Goal: Task Accomplishment & Management: Use online tool/utility

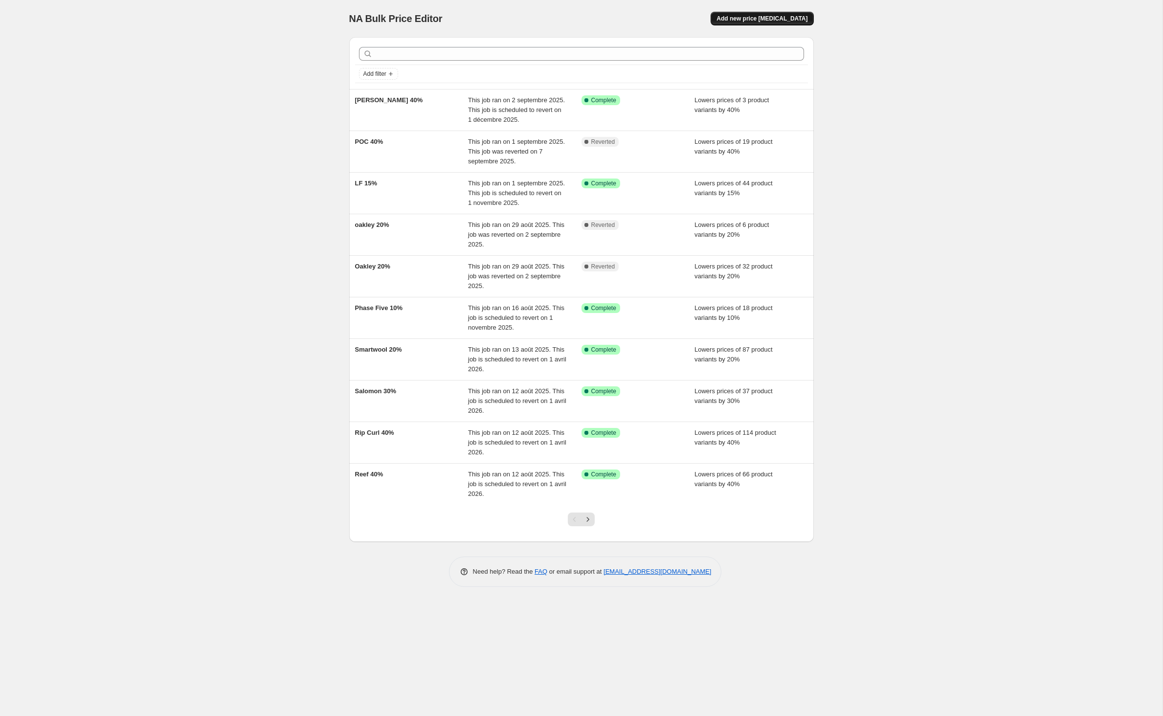
click at [791, 22] on span "Add new price change job" at bounding box center [761, 19] width 91 height 8
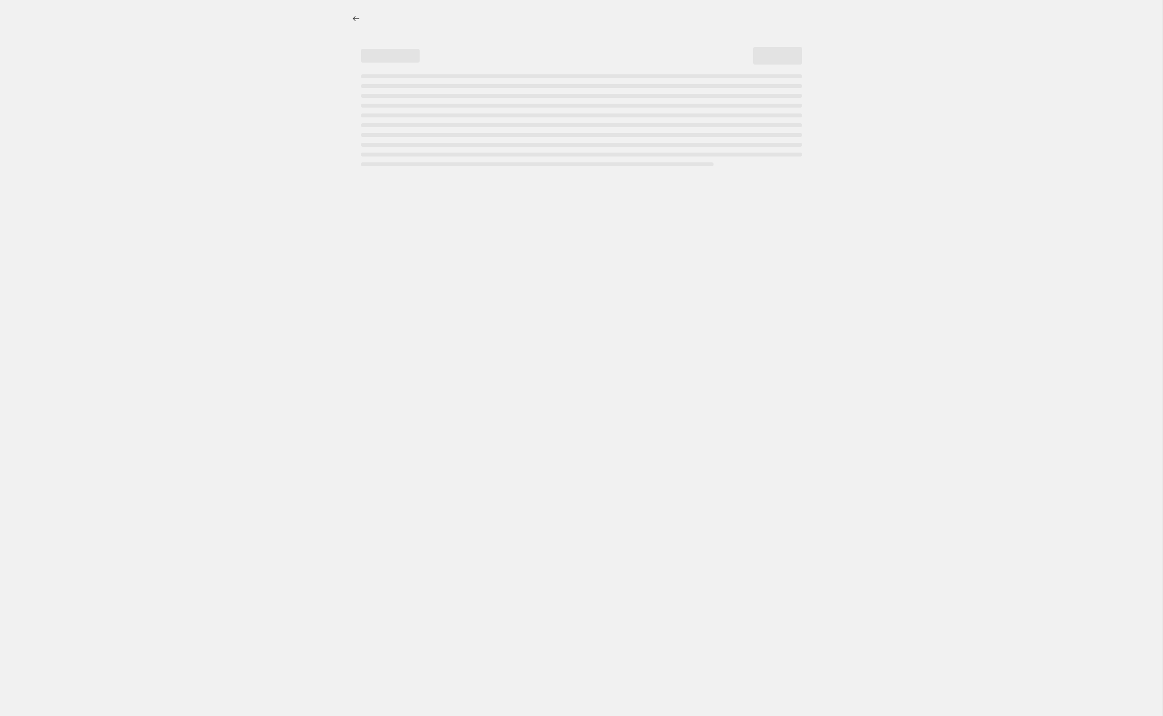
select select "percentage"
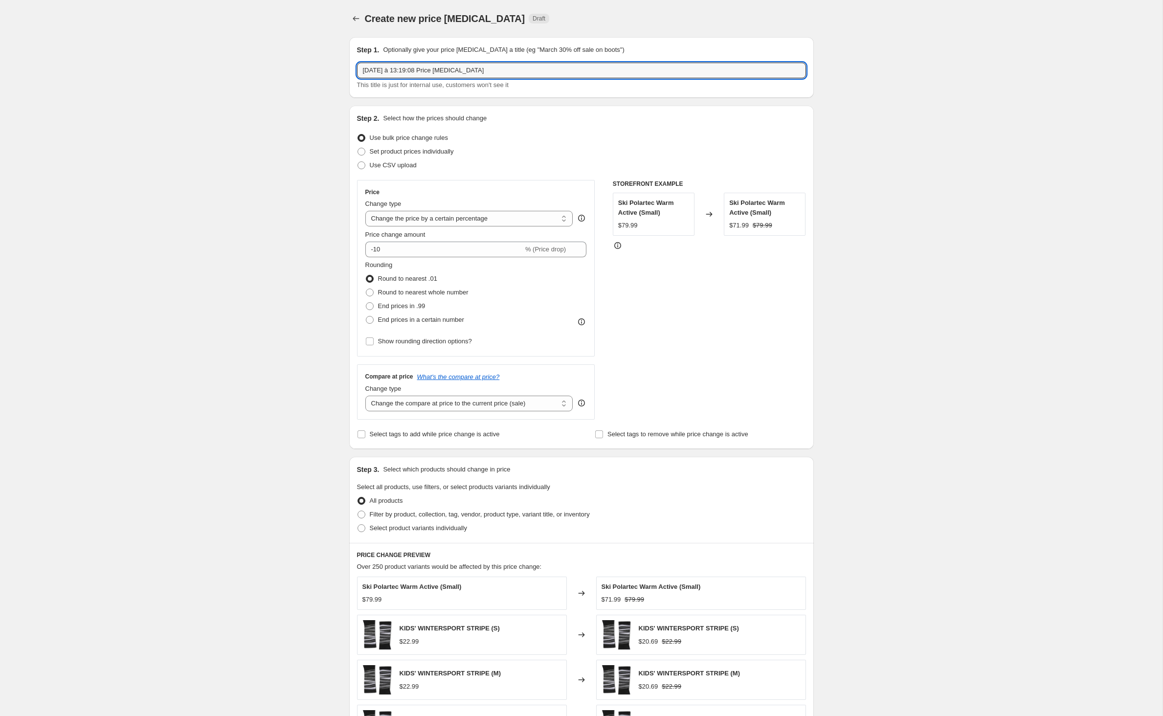
drag, startPoint x: 542, startPoint y: 83, endPoint x: 284, endPoint y: 79, distance: 258.2
click at [284, 79] on div "Create new price change job. This page is ready Create new price change job Dra…" at bounding box center [581, 485] width 1162 height 971
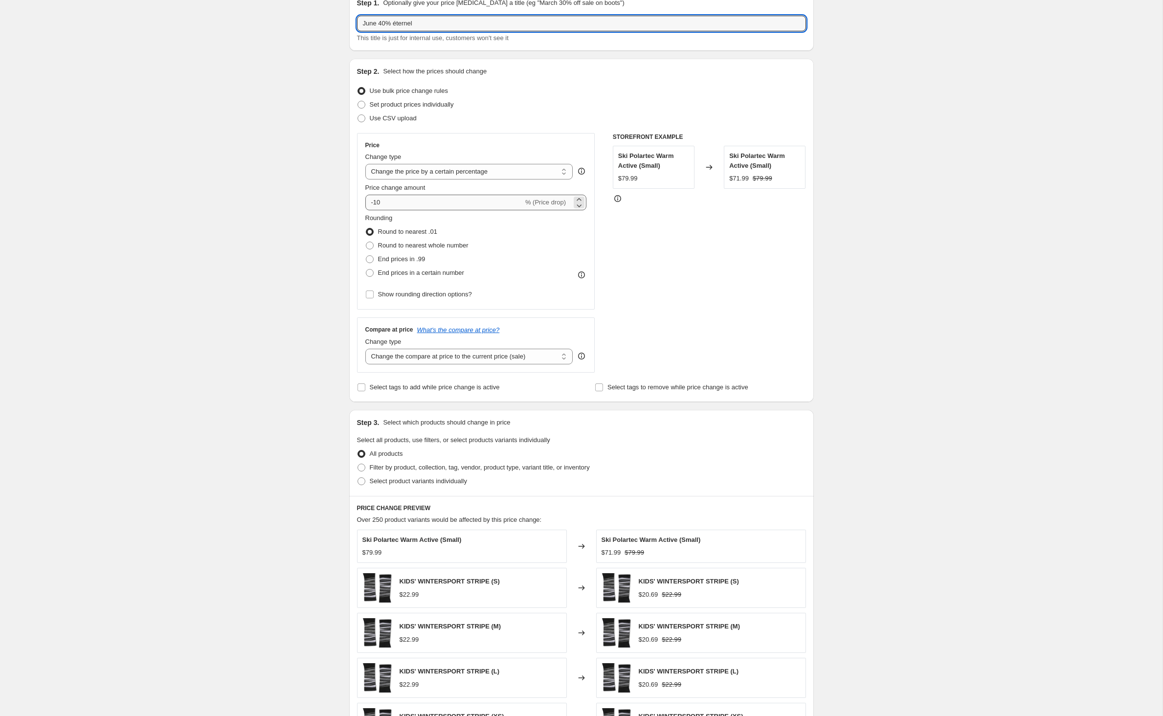
type input "June 40% éternel"
click at [387, 210] on input "-10" at bounding box center [444, 203] width 158 height 16
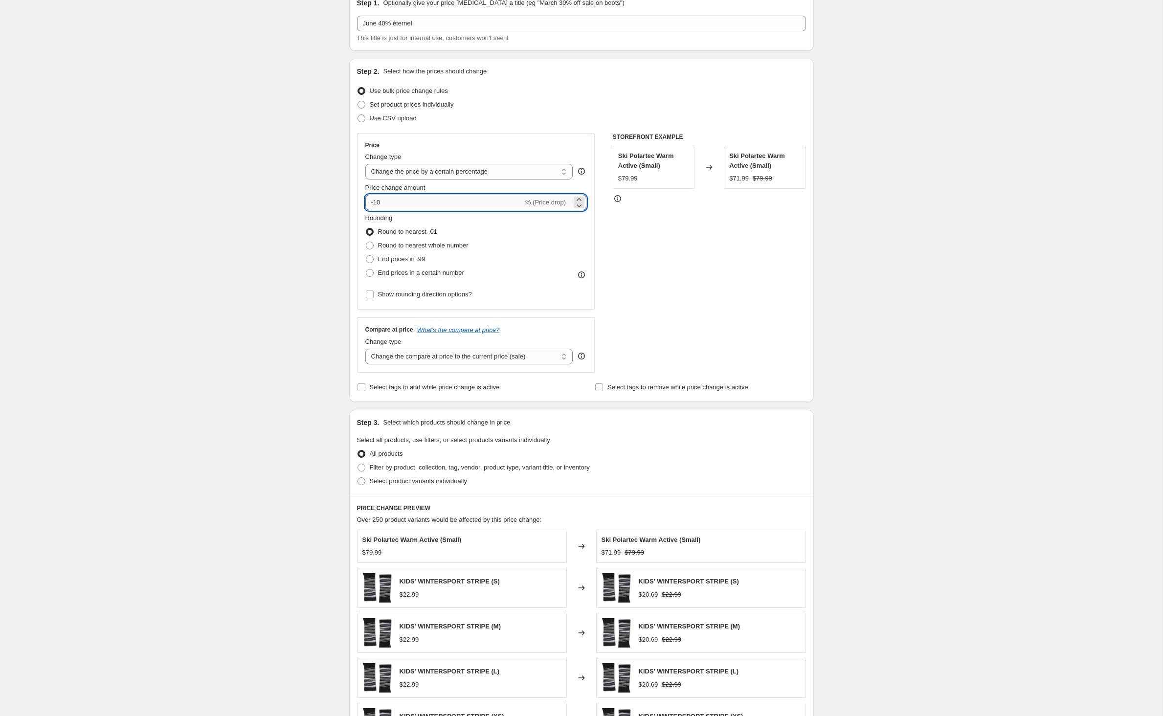
type input "-1"
type input "-40"
click at [275, 223] on div "Create new price change job. This page is ready Create new price change job Dra…" at bounding box center [581, 438] width 1162 height 971
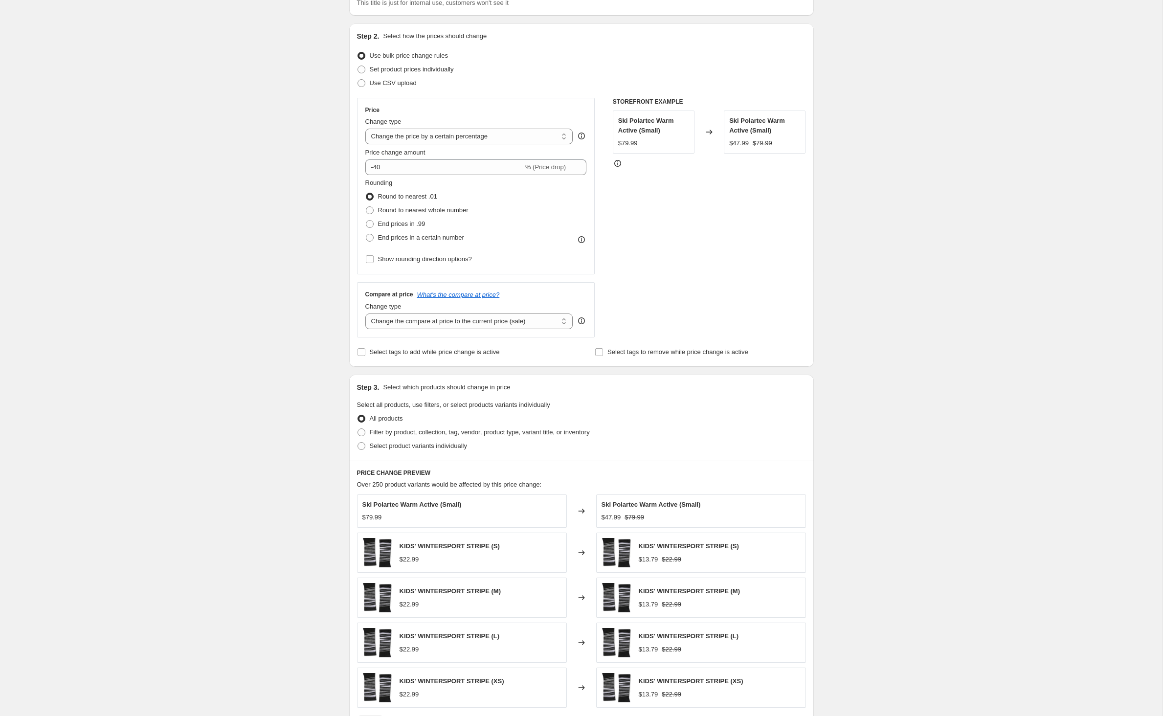
scroll to position [104, 0]
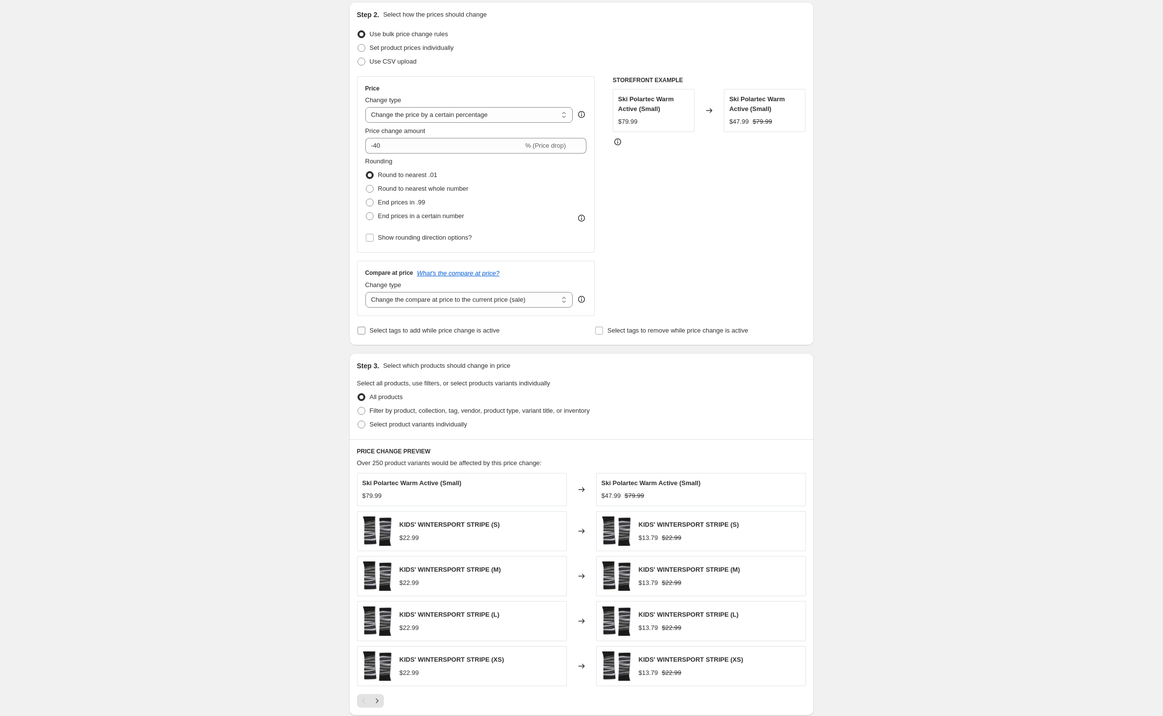
click at [357, 335] on input "Select tags to add while price change is active" at bounding box center [361, 331] width 8 height 8
checkbox input "true"
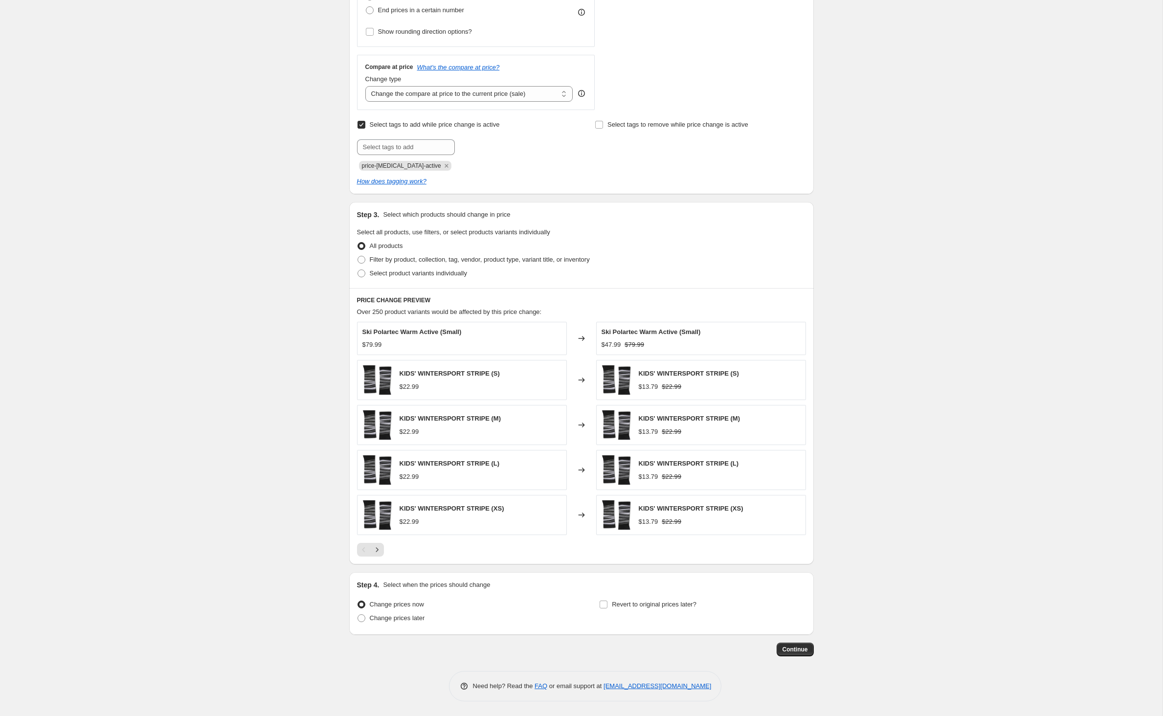
scroll to position [379, 0]
click at [357, 256] on span at bounding box center [361, 260] width 8 height 8
click at [357, 256] on input "Filter by product, collection, tag, vendor, product type, variant title, or inv…" at bounding box center [357, 256] width 0 height 0
radio input "true"
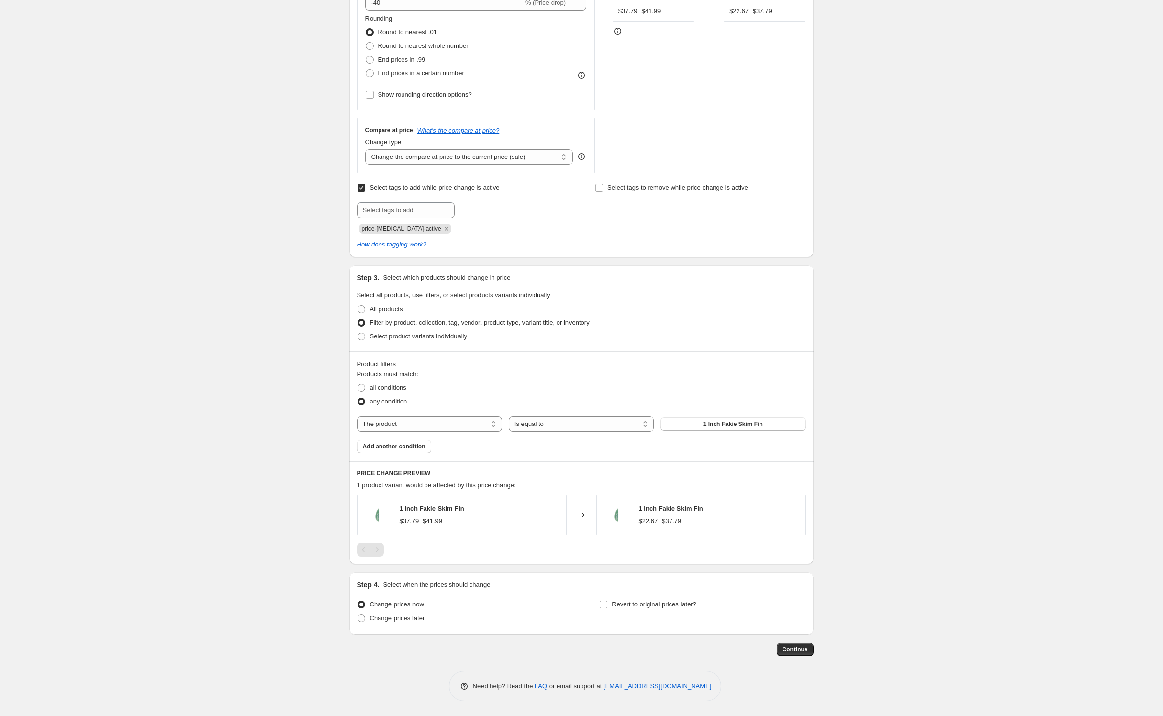
scroll to position [513, 0]
click at [370, 543] on div "Pagination" at bounding box center [377, 550] width 14 height 14
click at [349, 461] on div "PRICE CHANGE PREVIEW 1 product variant would be affected by this price change: …" at bounding box center [581, 512] width 465 height 103
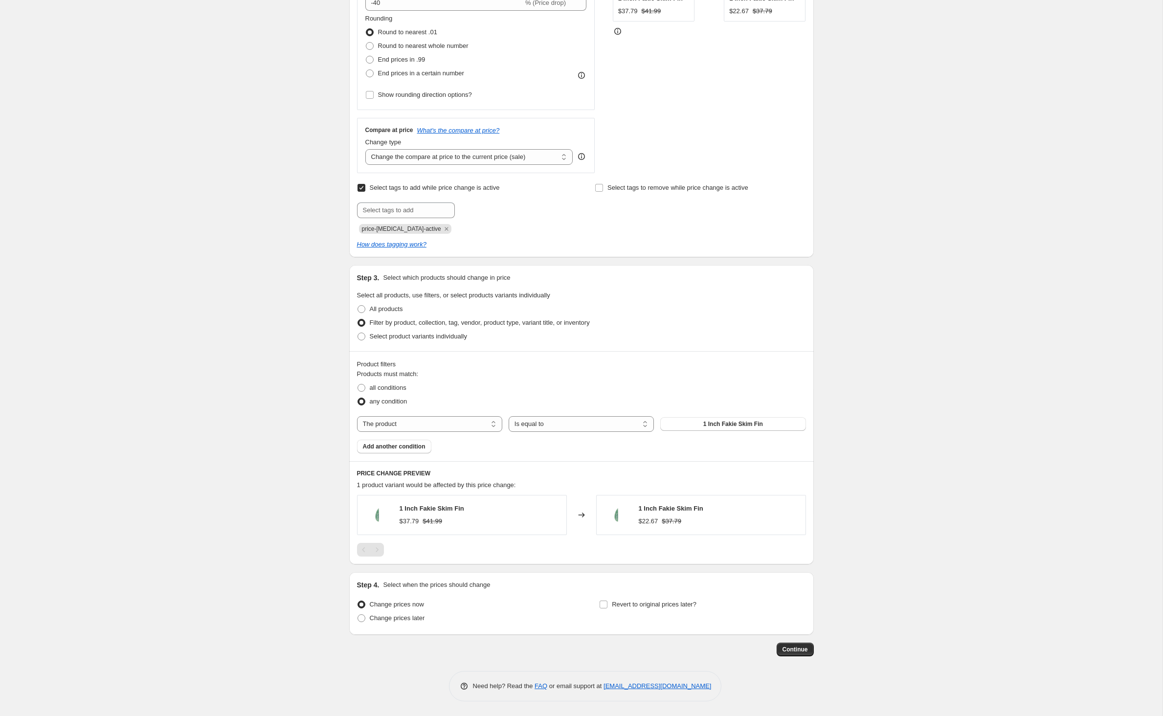
click at [271, 365] on div "Create new price change job. This page is ready Create new price change job Dra…" at bounding box center [581, 235] width 1162 height 962
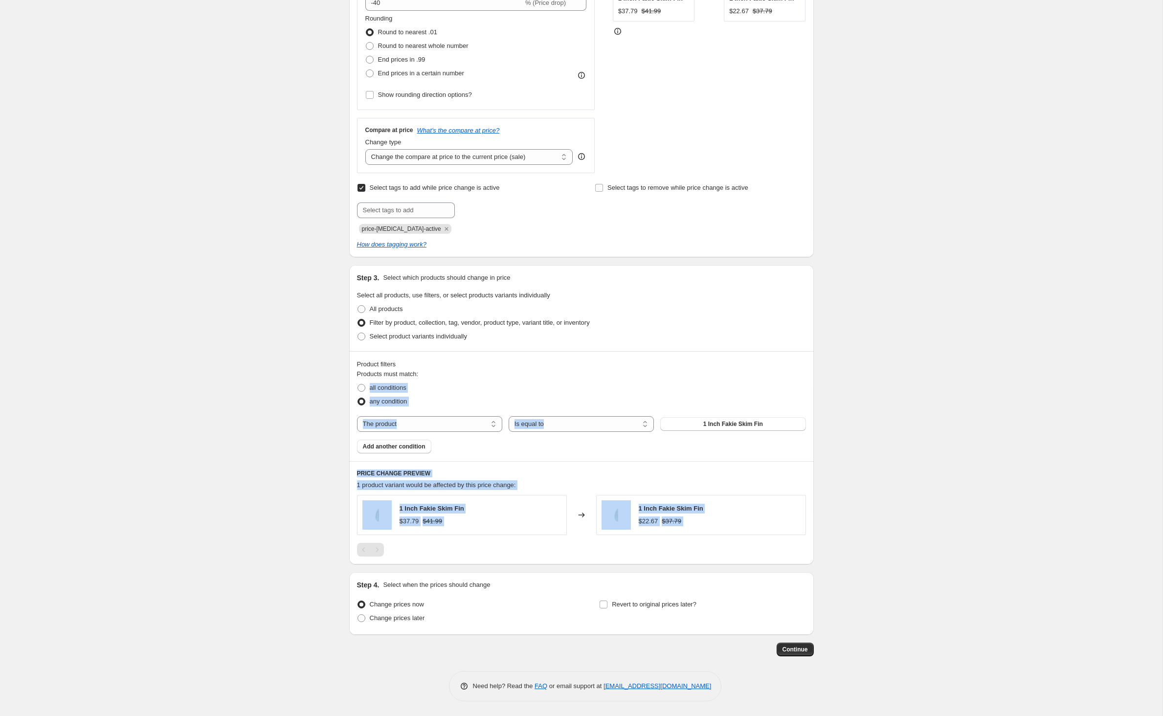
click at [271, 365] on div "Create new price change job. This page is ready Create new price change job Dra…" at bounding box center [581, 235] width 1162 height 962
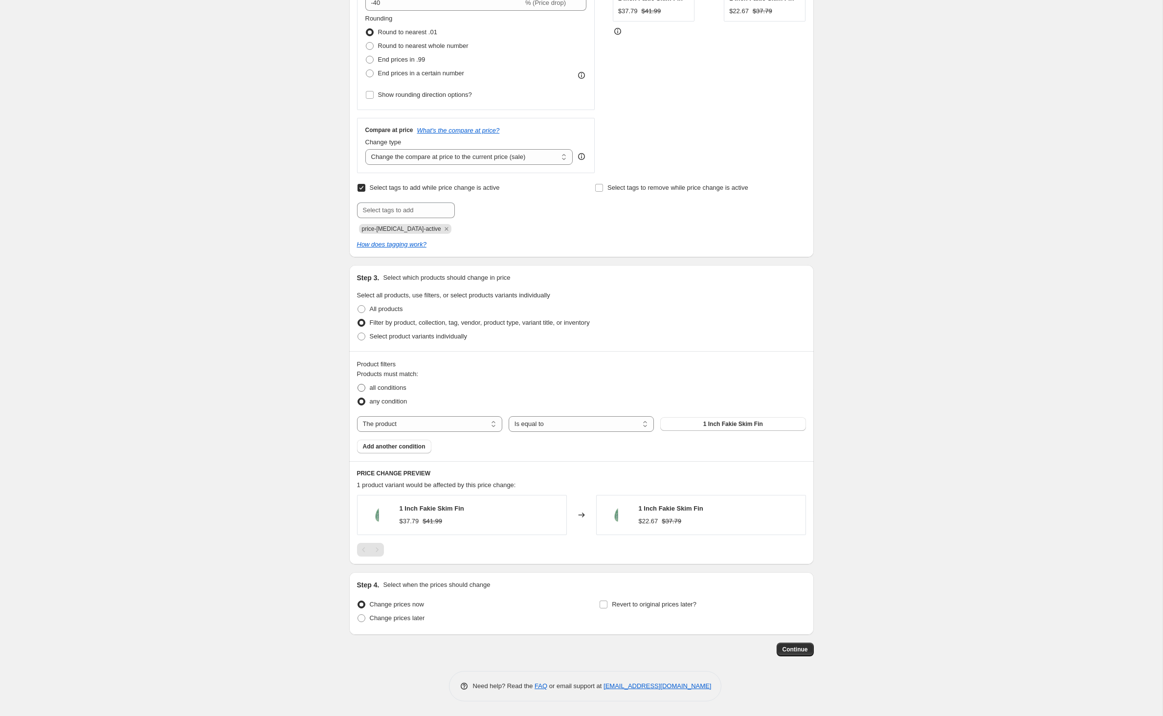
click at [357, 384] on span at bounding box center [361, 388] width 8 height 8
click at [357, 384] on input "all conditions" at bounding box center [357, 384] width 0 height 0
radio input "true"
select select "vendor"
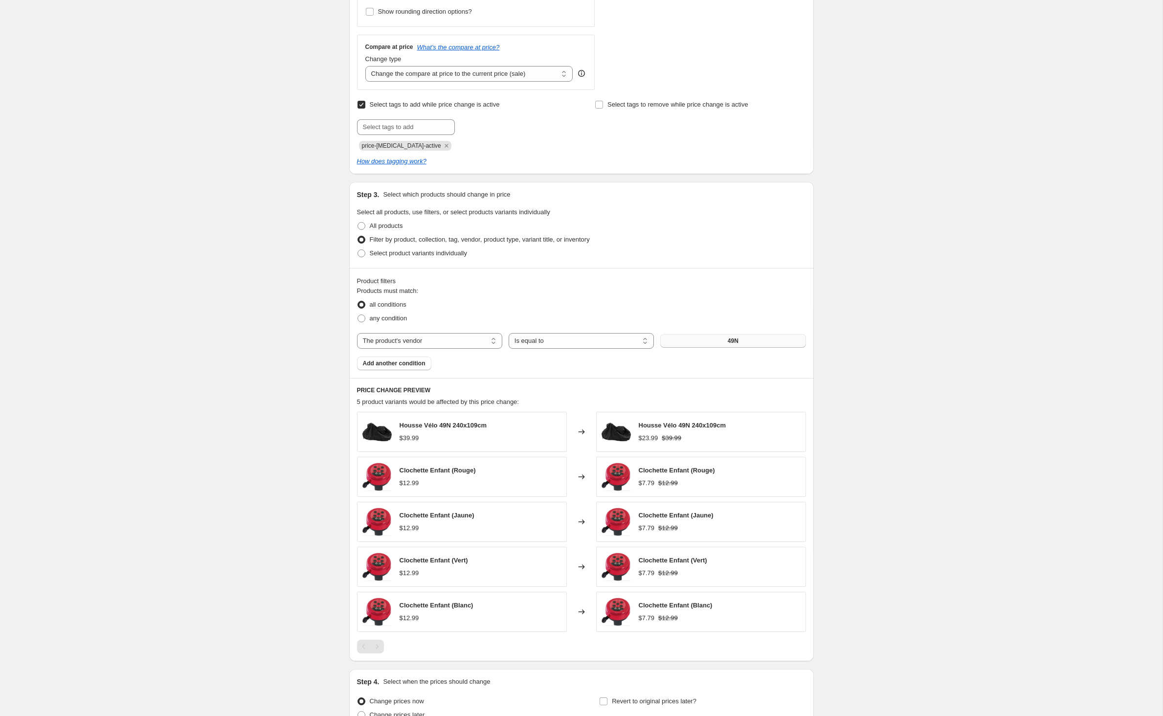
click at [737, 348] on button "49N" at bounding box center [732, 341] width 145 height 14
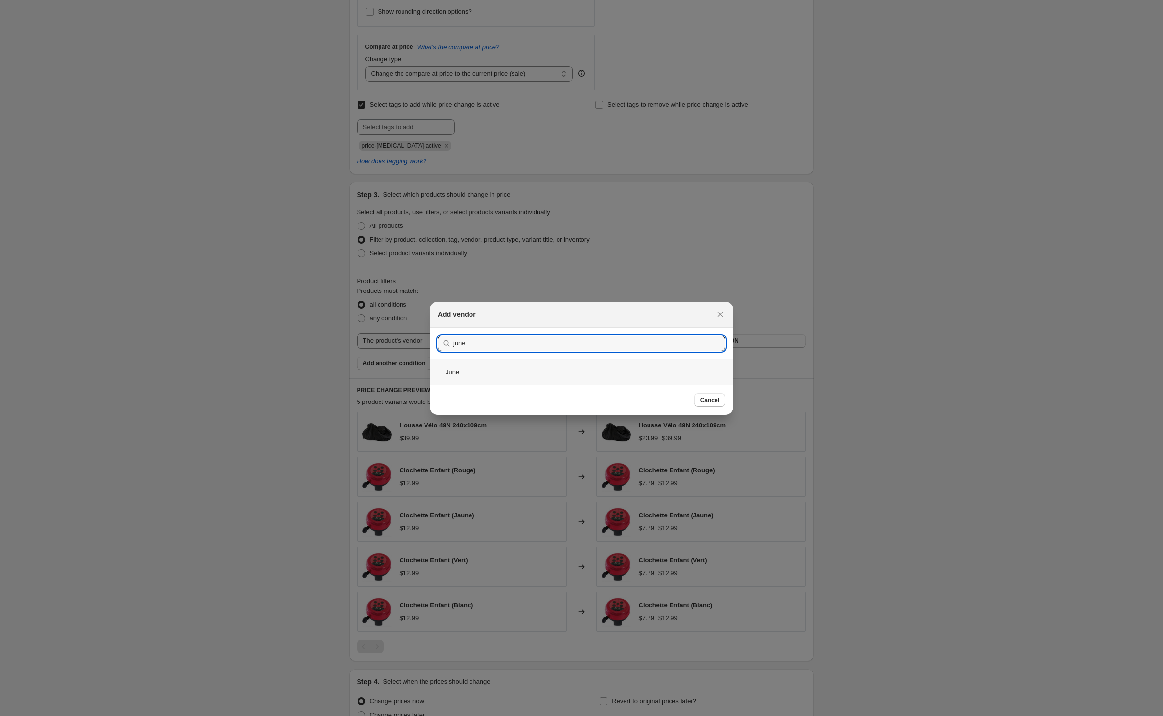
type input "june"
click at [440, 375] on div "June" at bounding box center [581, 372] width 303 height 26
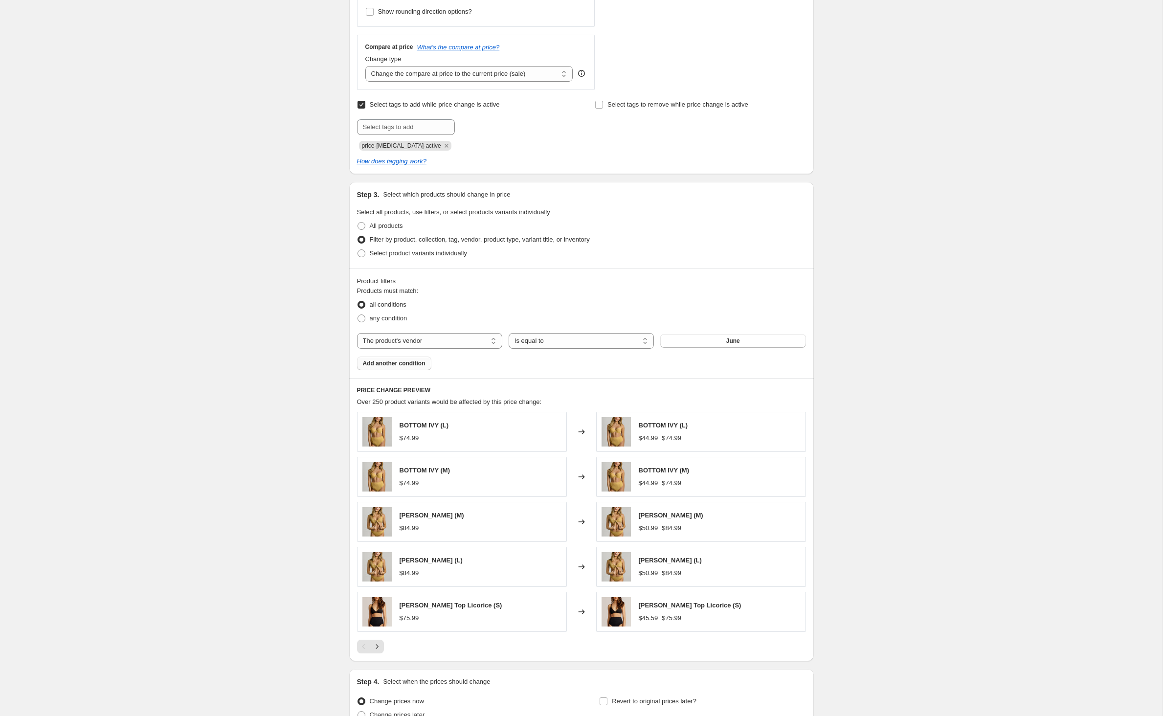
click at [388, 367] on span "Add another condition" at bounding box center [394, 363] width 63 height 8
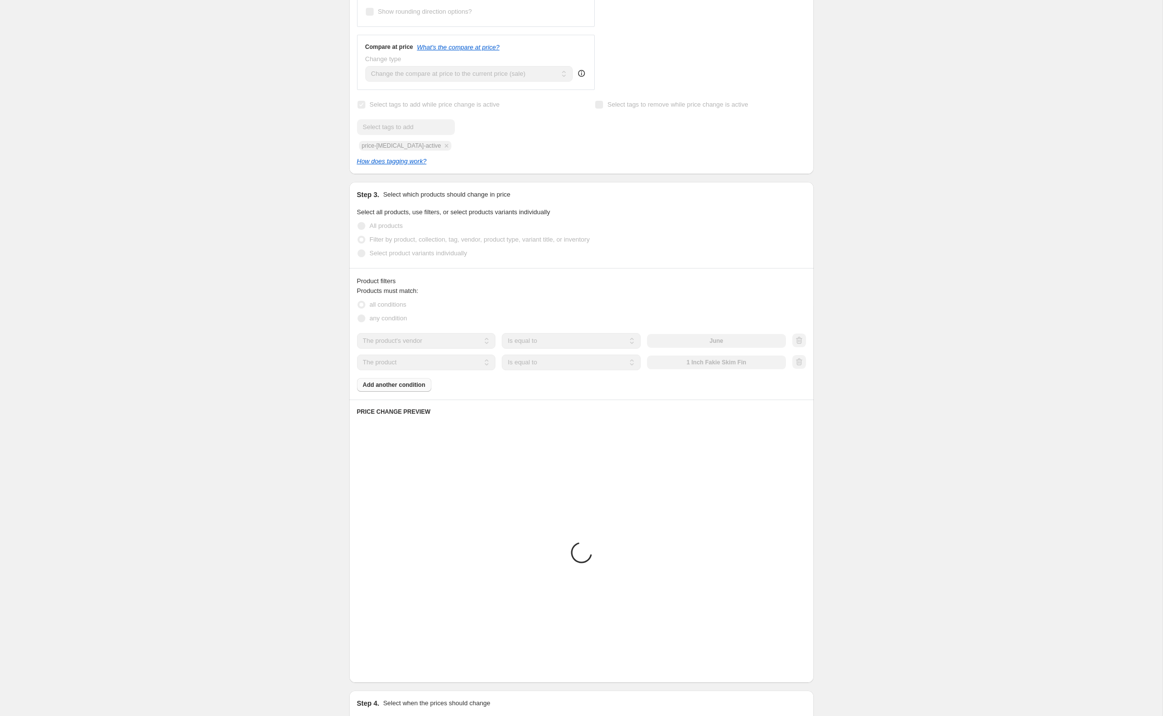
scroll to position [294, 0]
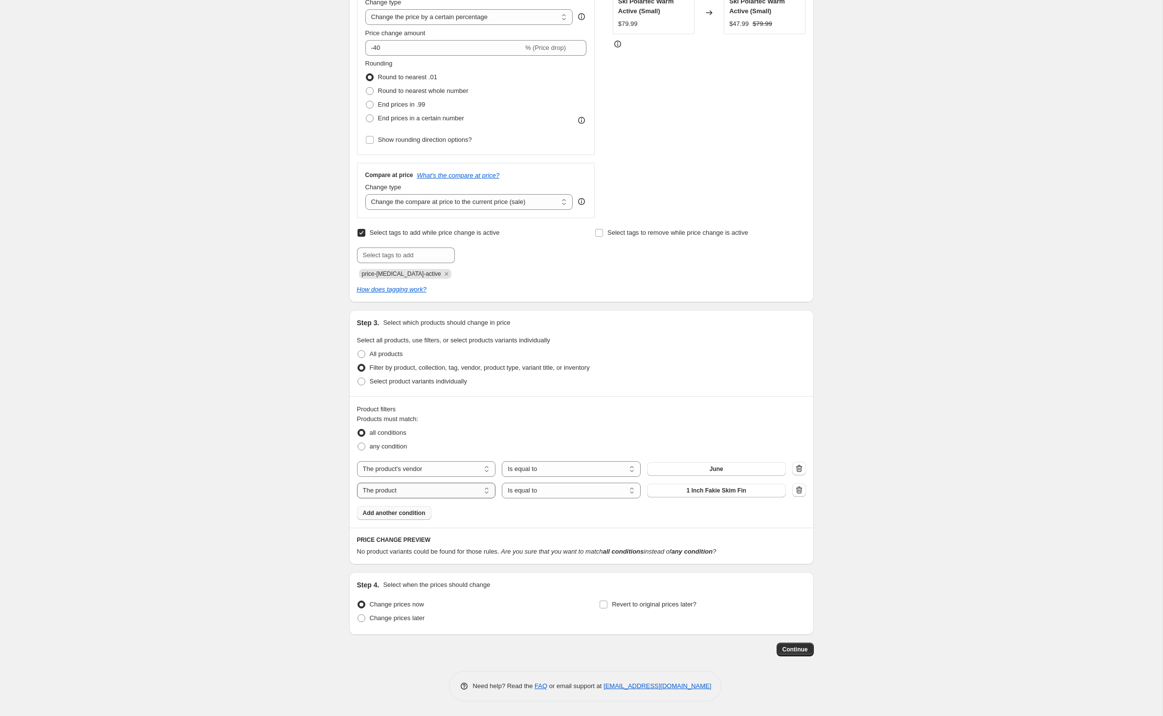
select select "inventory_quantity"
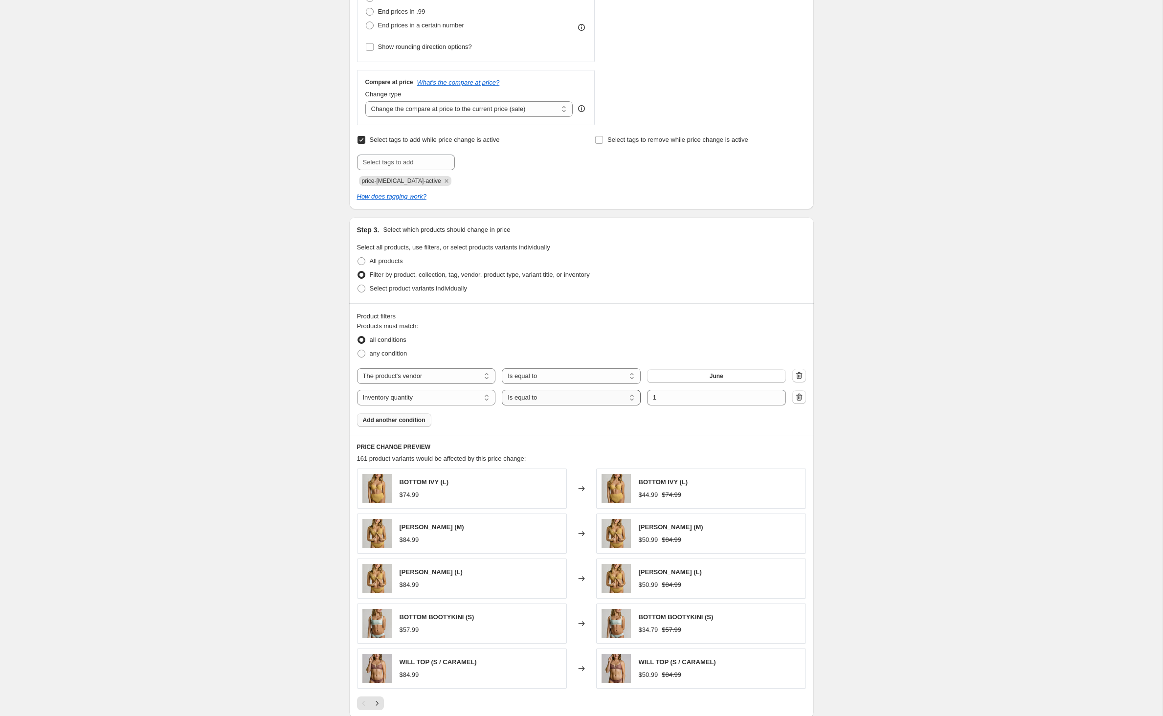
select select ">"
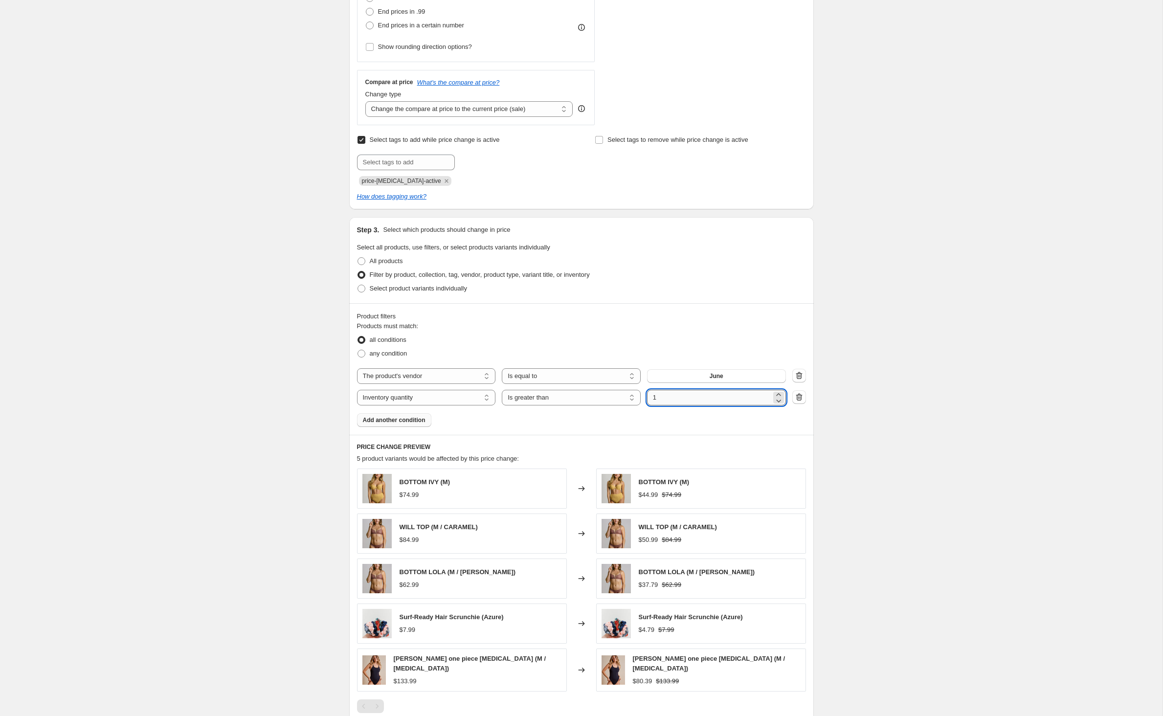
click at [695, 405] on input "1" at bounding box center [709, 398] width 124 height 16
type input "0"
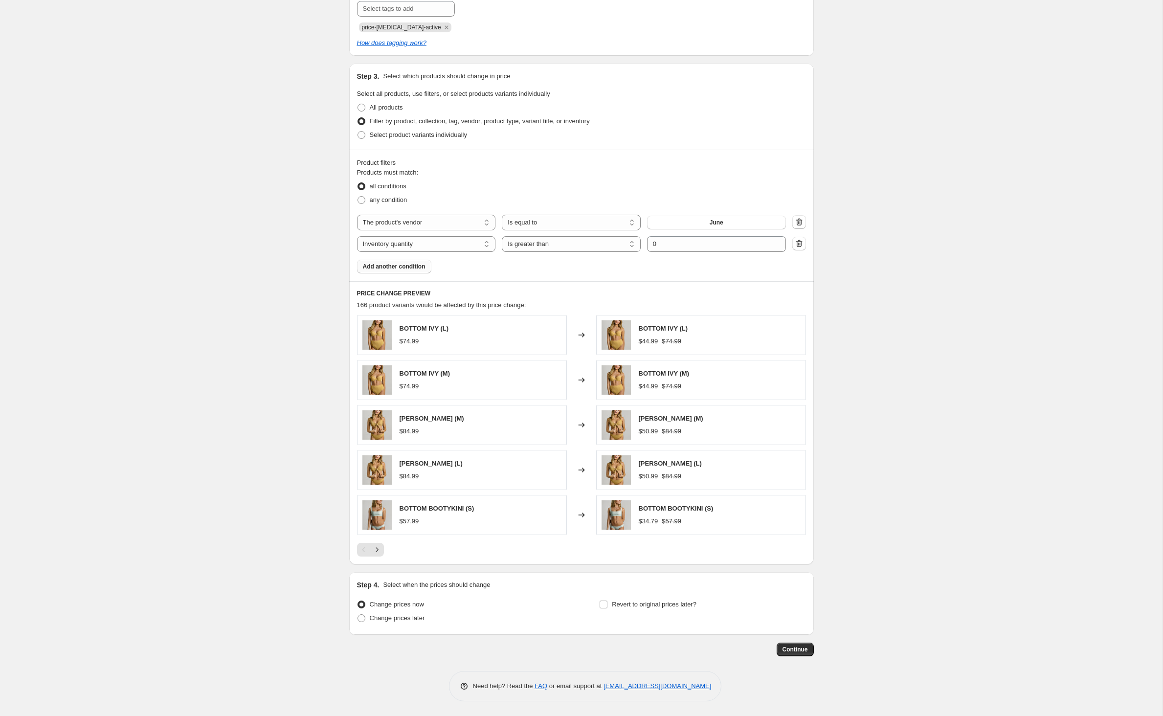
scroll to position [537, 0]
click at [808, 646] on span "Continue" at bounding box center [794, 650] width 25 height 8
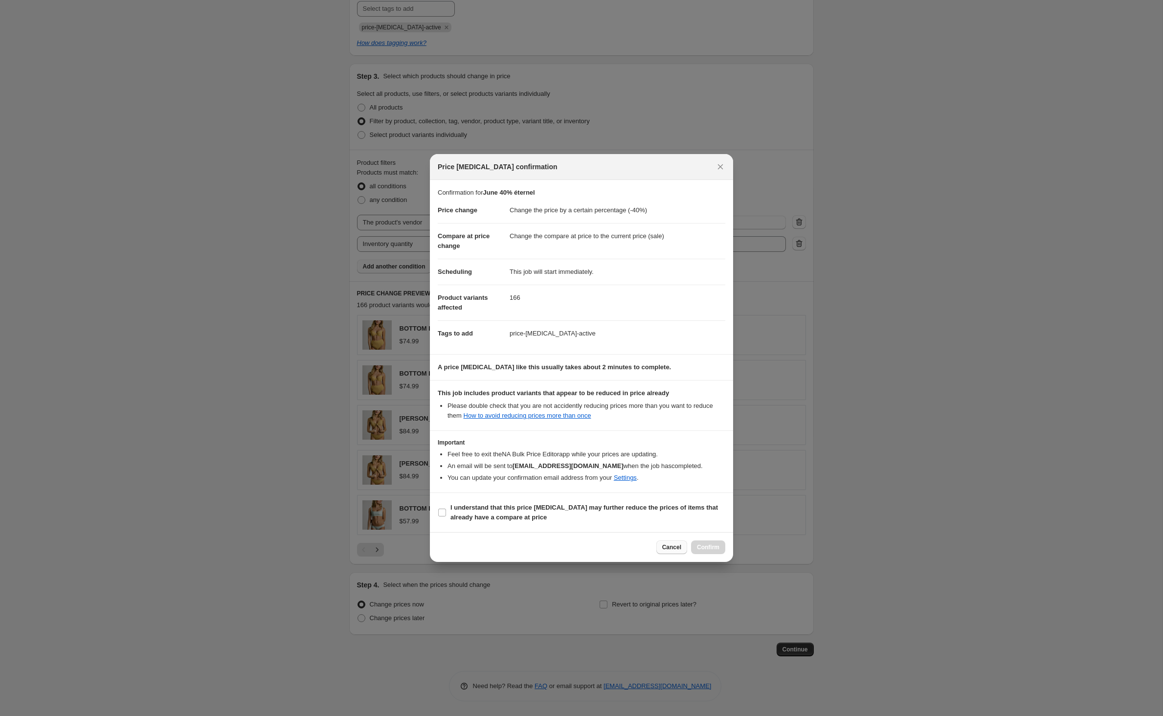
click at [666, 551] on span "Cancel" at bounding box center [671, 547] width 19 height 8
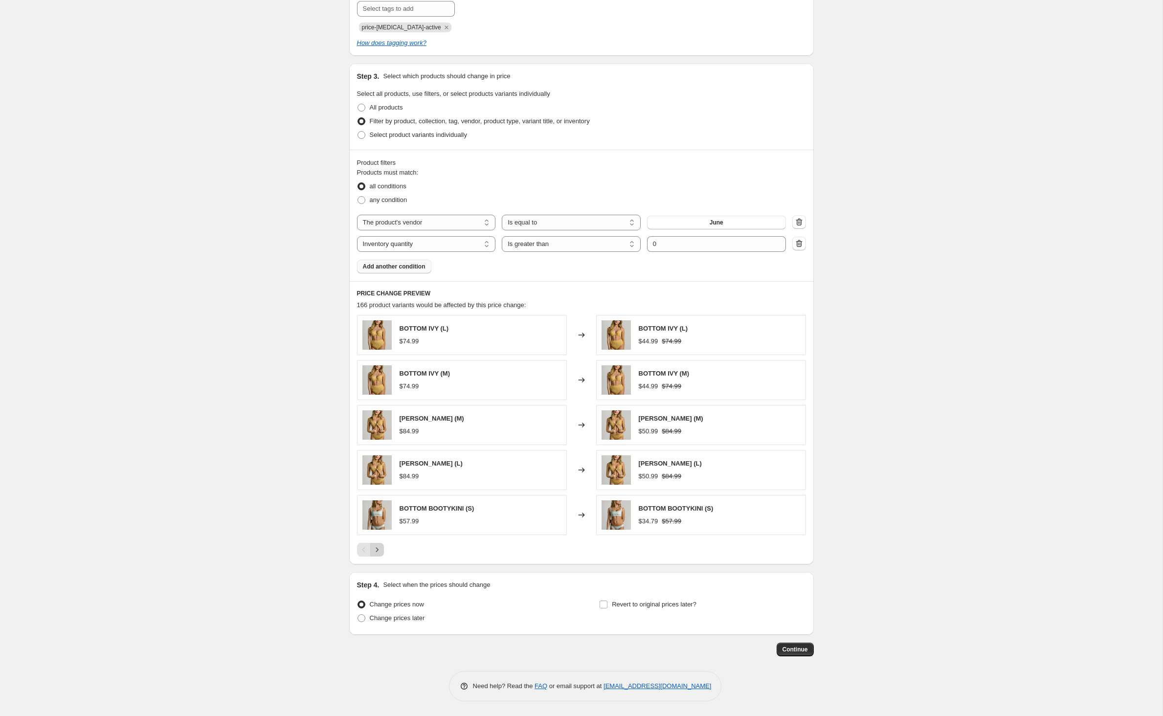
click at [376, 547] on icon "Next" at bounding box center [377, 549] width 2 height 4
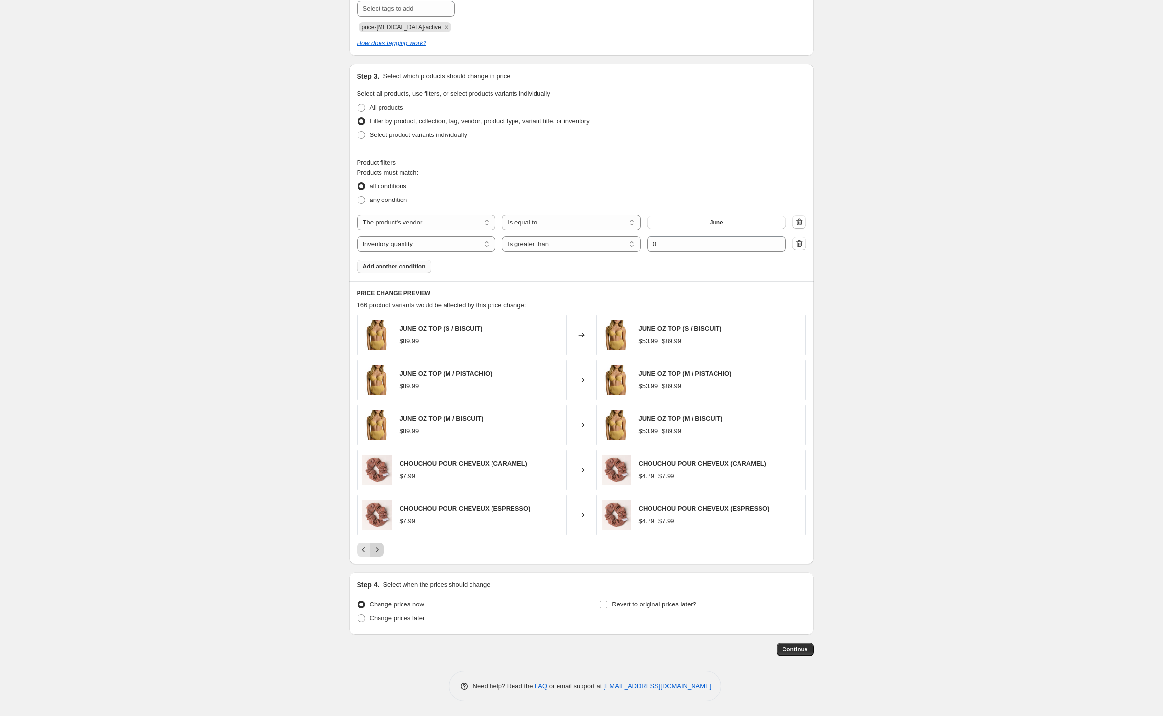
click at [370, 543] on button "Next" at bounding box center [377, 550] width 14 height 14
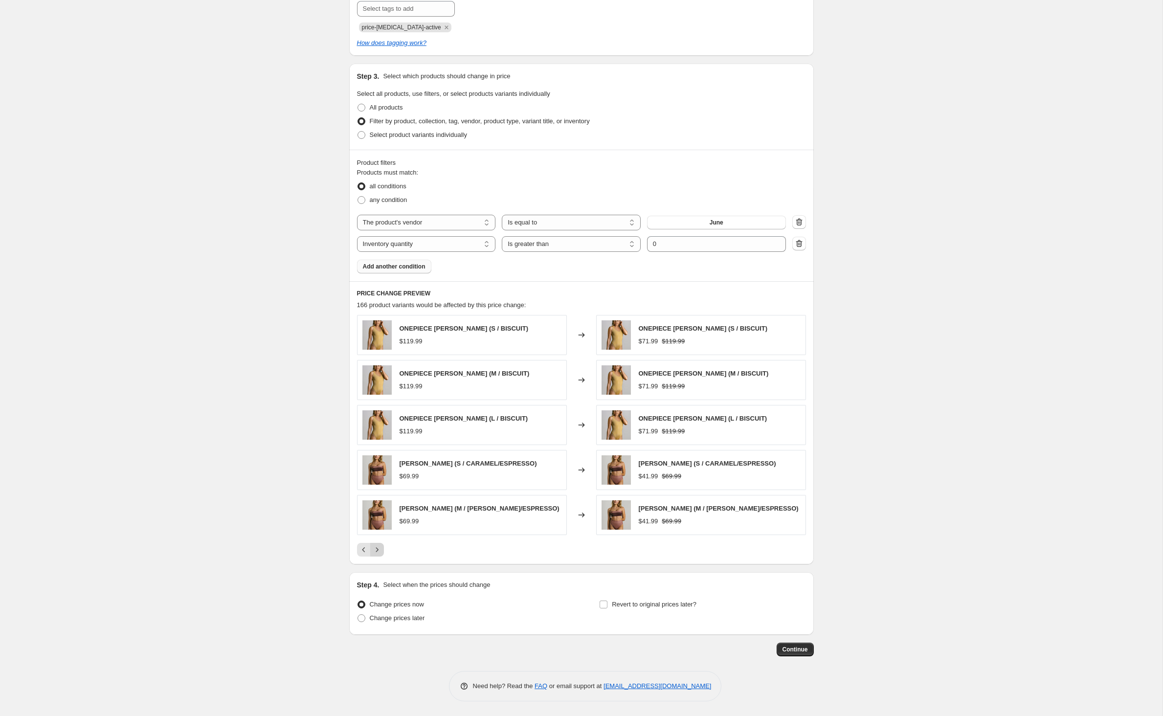
click at [372, 553] on icon "Next" at bounding box center [377, 550] width 10 height 10
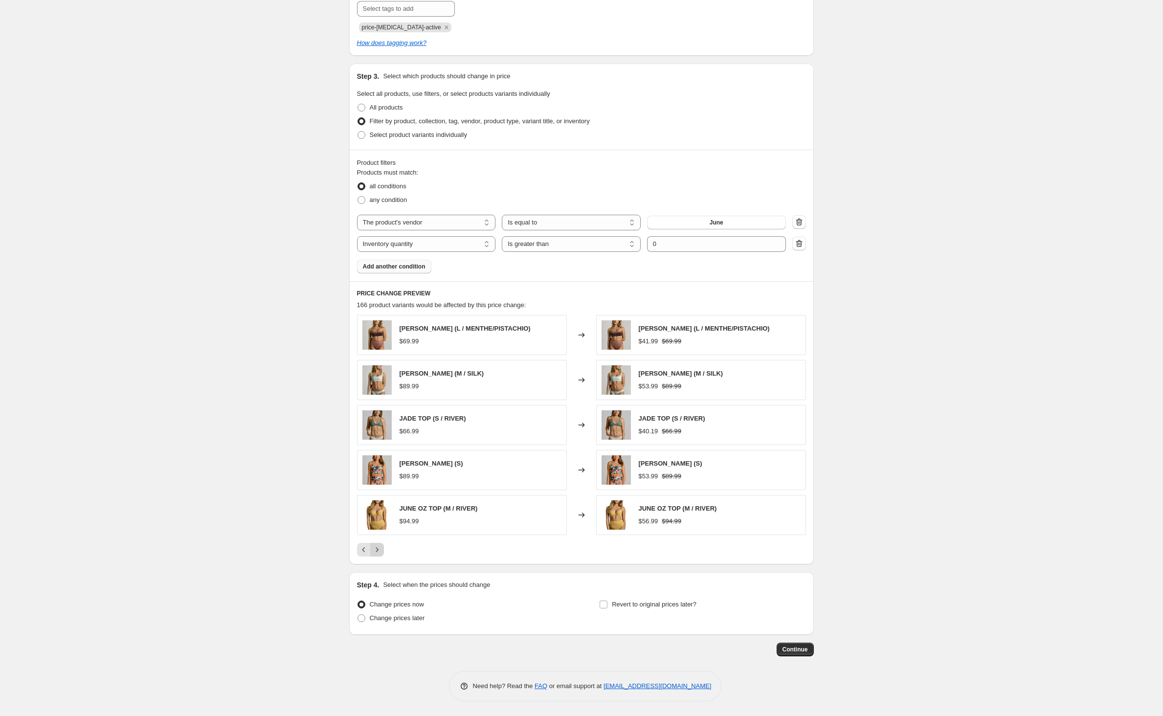
click at [372, 546] on icon "Next" at bounding box center [377, 550] width 10 height 10
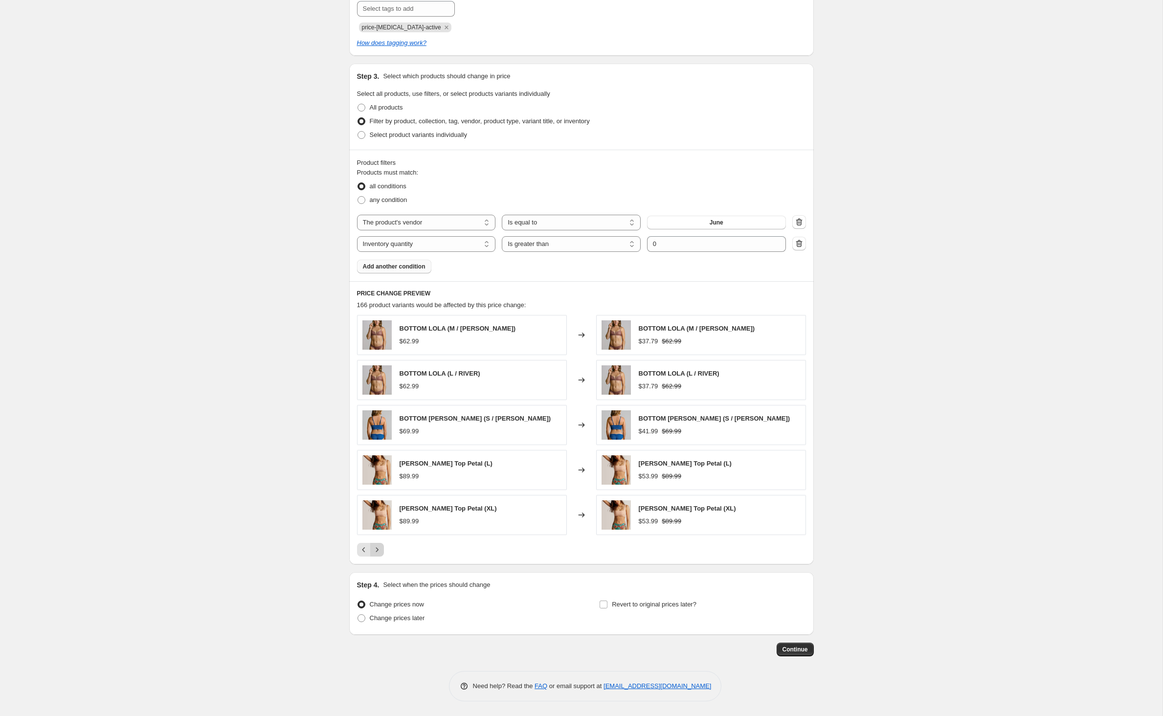
click at [372, 545] on icon "Next" at bounding box center [377, 550] width 10 height 10
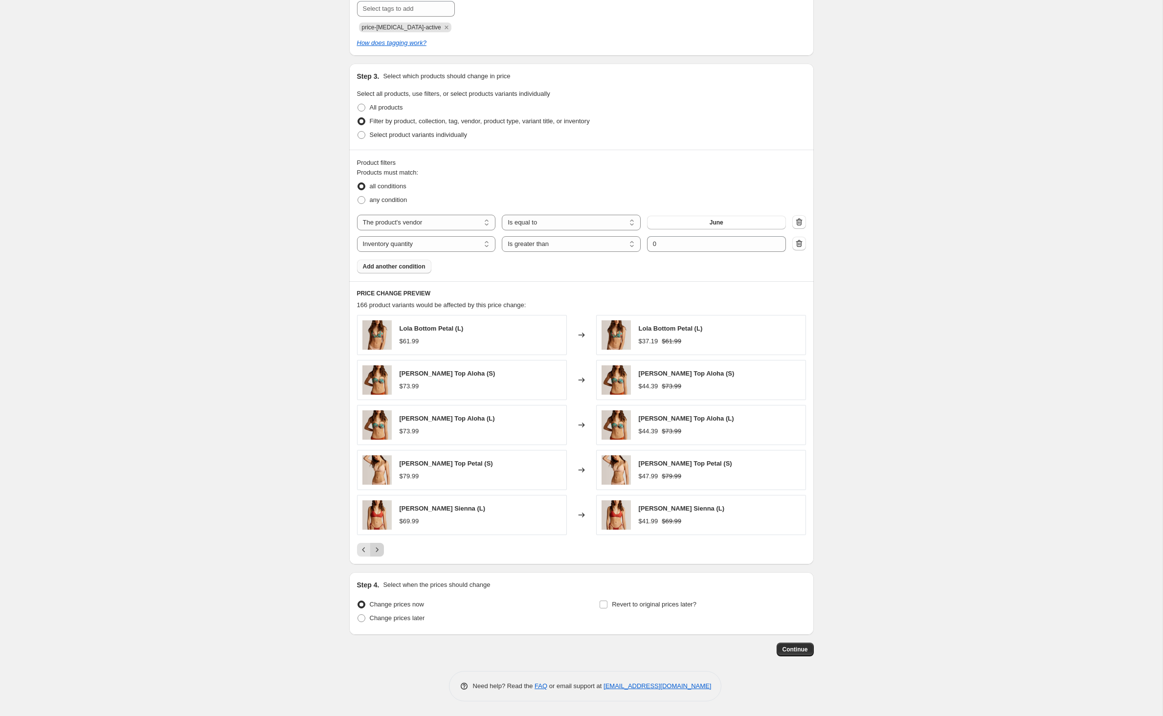
click at [372, 545] on icon "Next" at bounding box center [377, 550] width 10 height 10
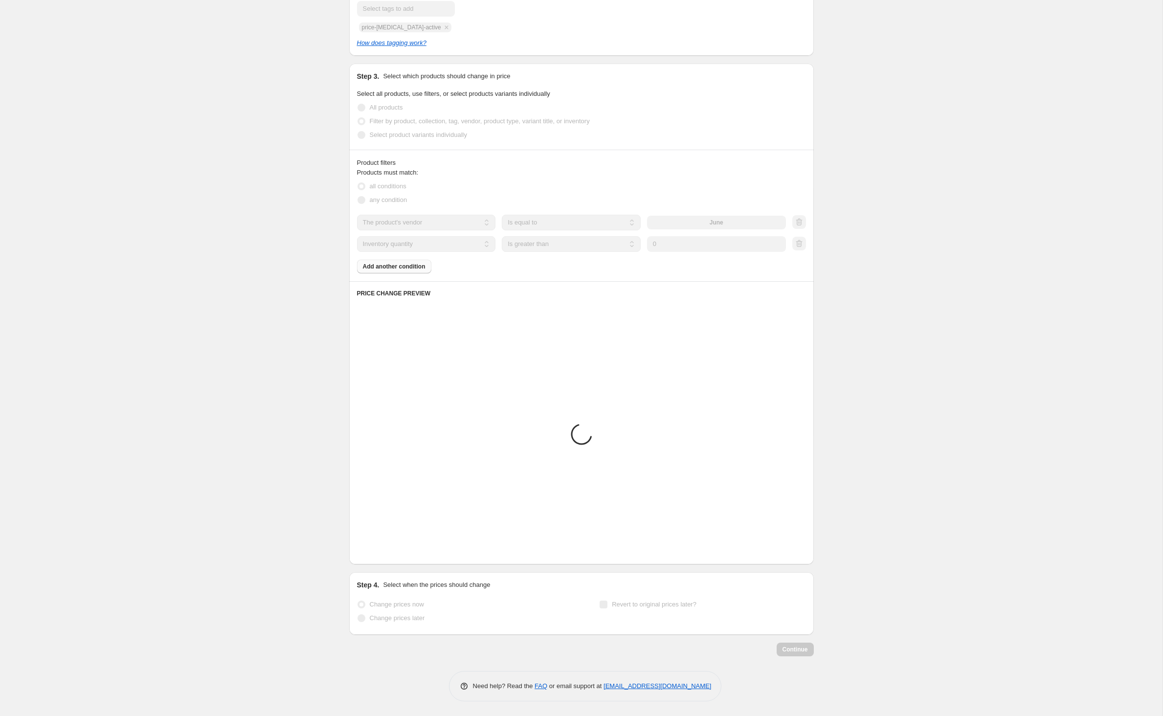
scroll to position [533, 0]
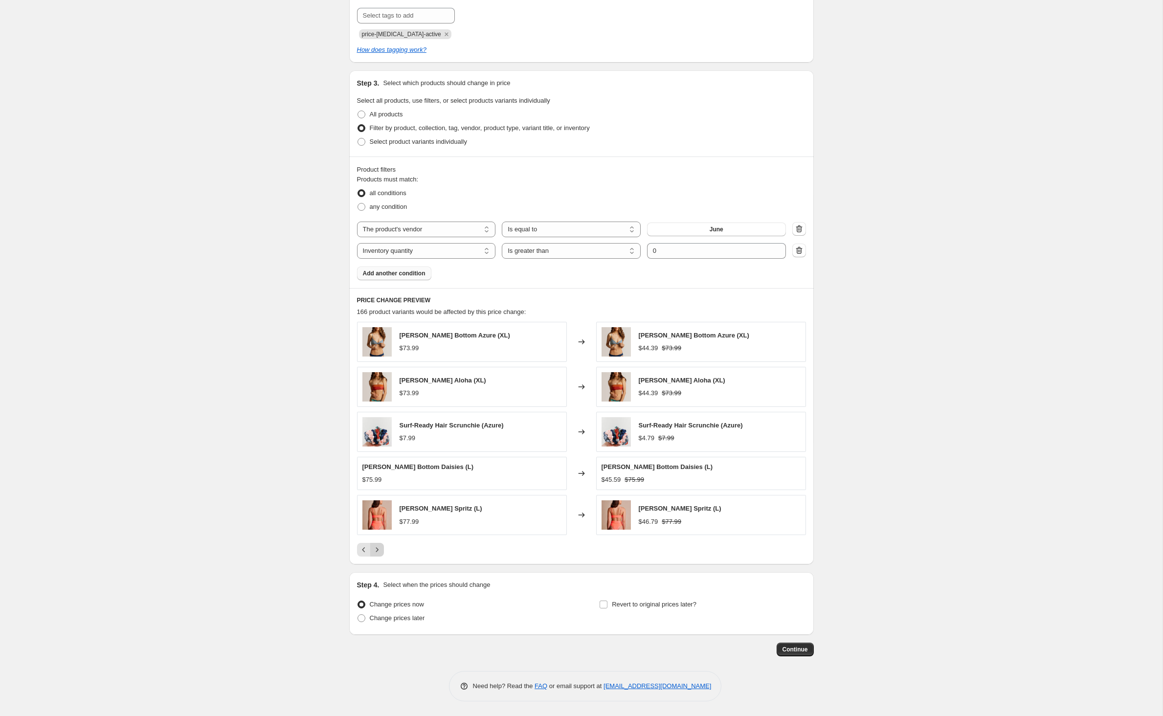
click at [372, 545] on icon "Next" at bounding box center [377, 550] width 10 height 10
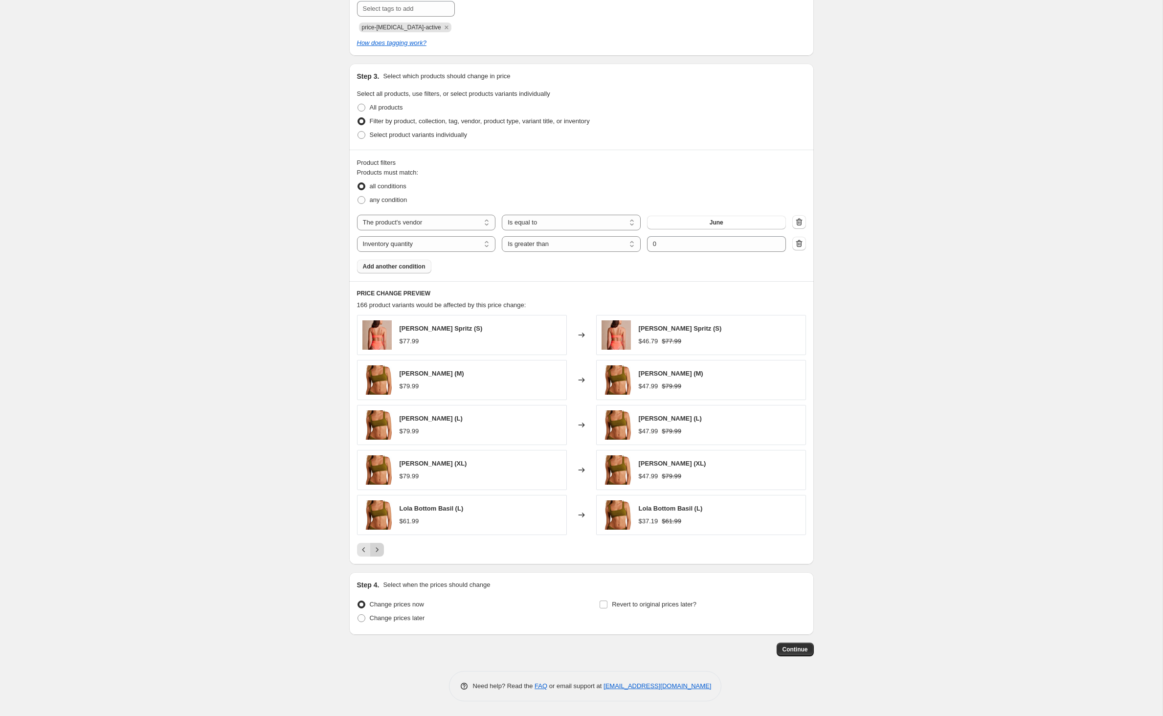
click at [372, 545] on icon "Next" at bounding box center [377, 550] width 10 height 10
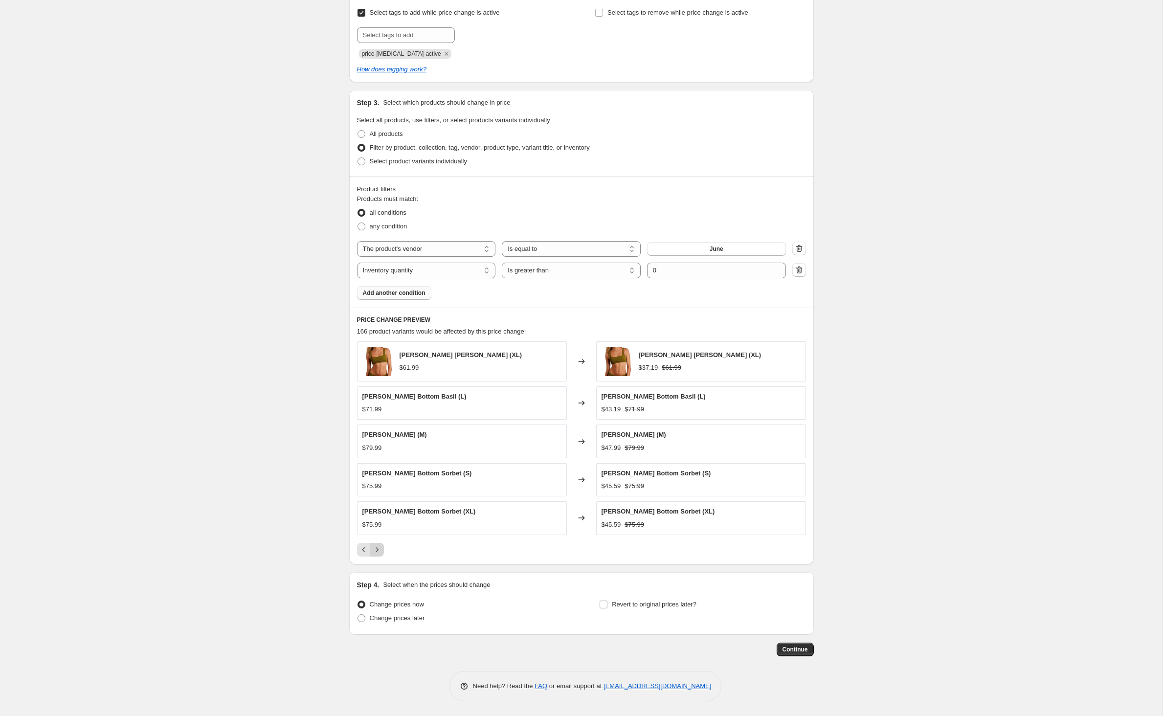
scroll to position [519, 0]
click at [372, 545] on icon "Next" at bounding box center [377, 550] width 10 height 10
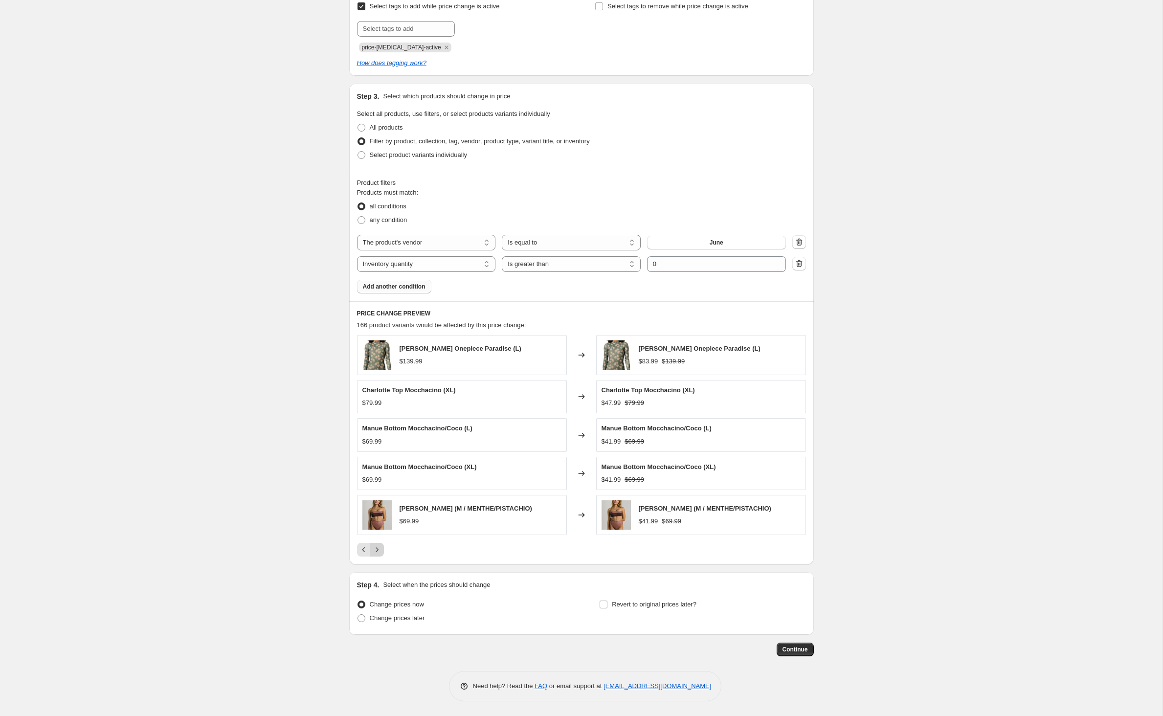
click at [357, 540] on div "Nickie Onepiece Paradise (L) $139.99 Changed to Nickie Onepiece Paradise (L) $8…" at bounding box center [581, 446] width 449 height 222
click at [372, 549] on icon "Next" at bounding box center [377, 550] width 10 height 10
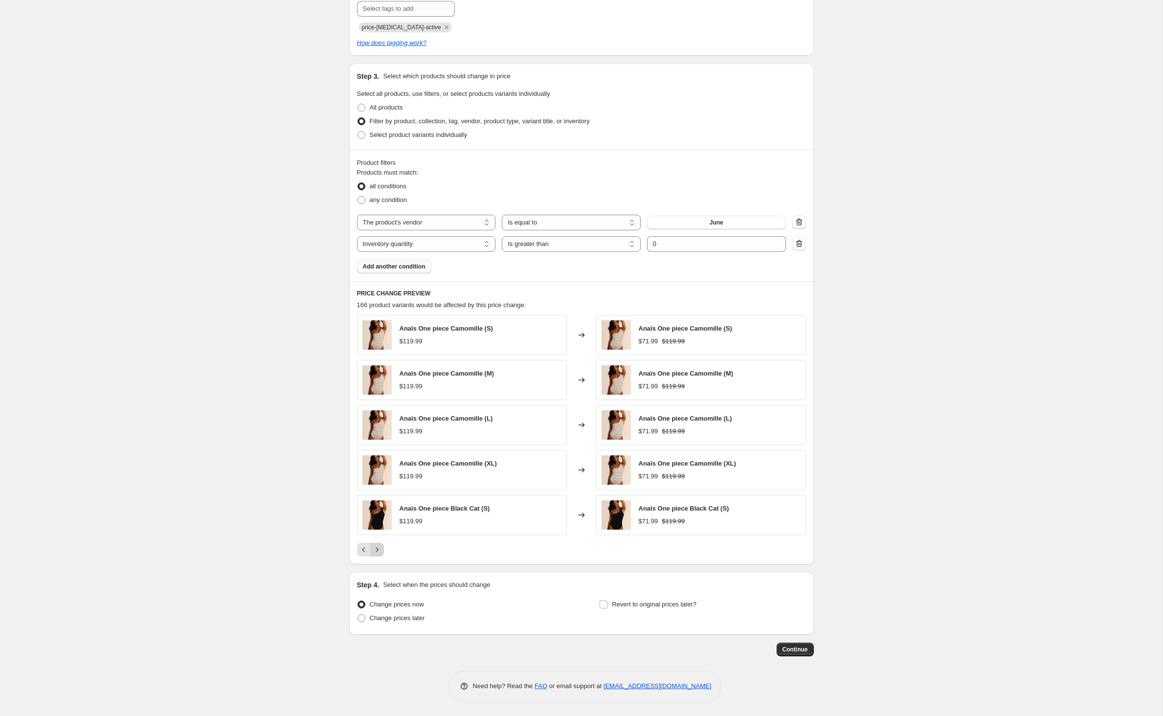
click at [372, 555] on icon "Next" at bounding box center [377, 550] width 10 height 10
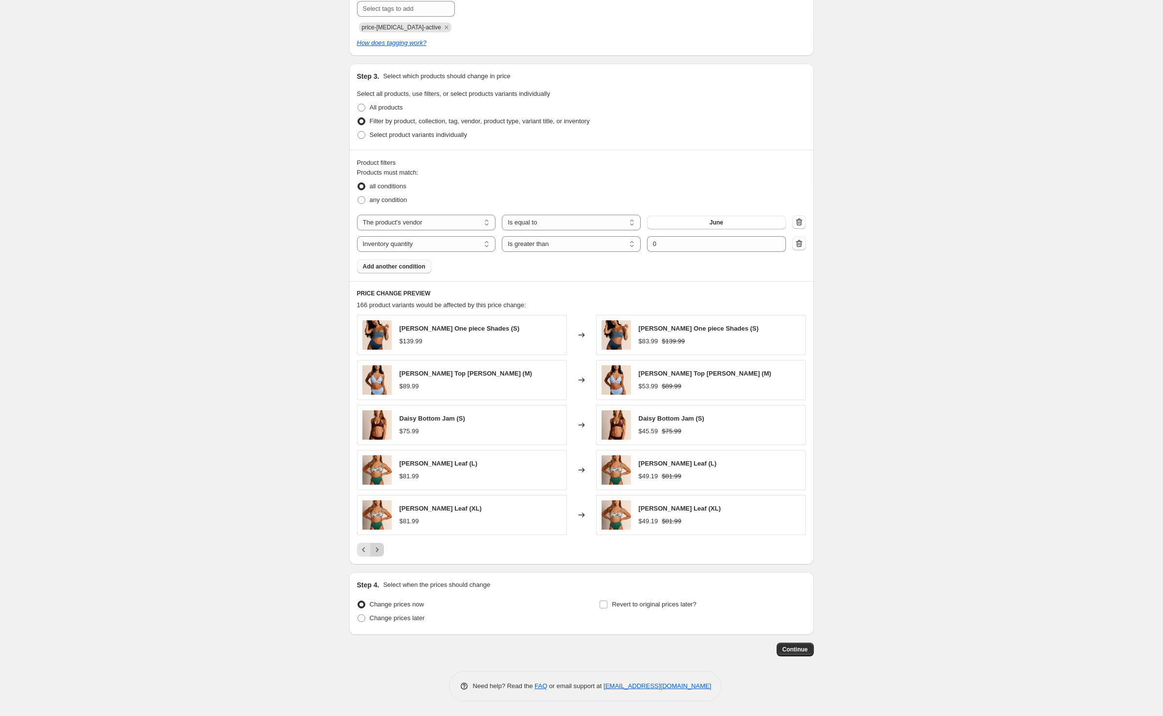
click at [372, 555] on icon "Next" at bounding box center [377, 550] width 10 height 10
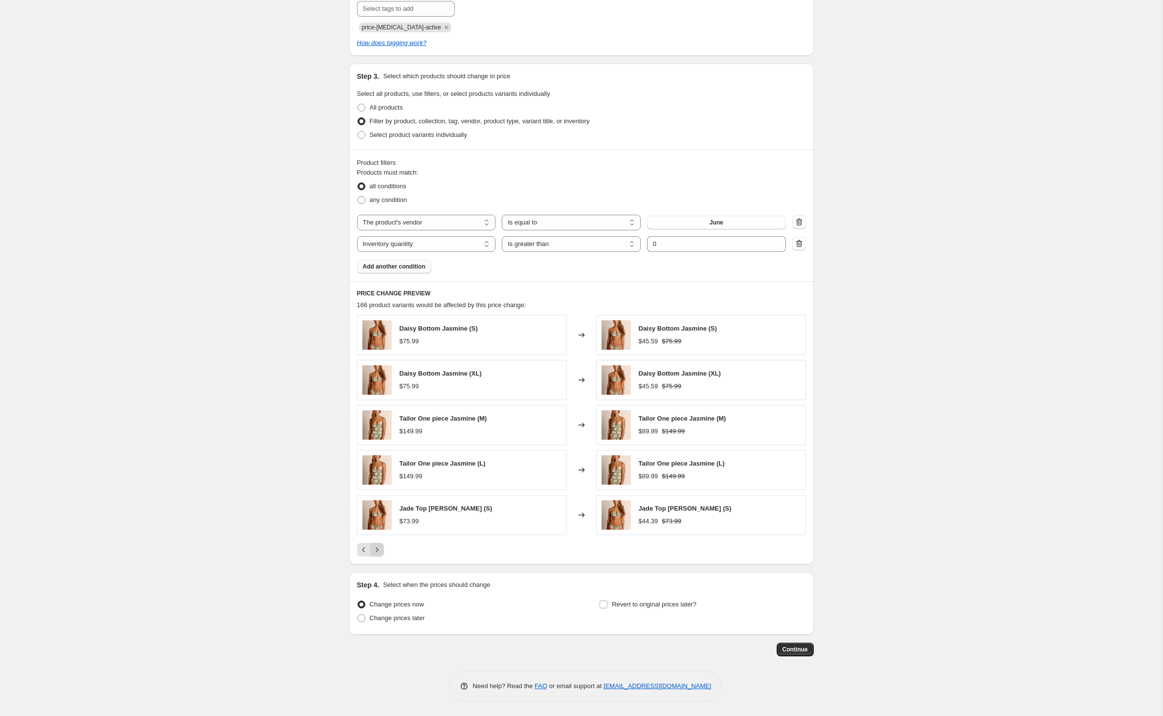
click at [372, 555] on icon "Next" at bounding box center [377, 550] width 10 height 10
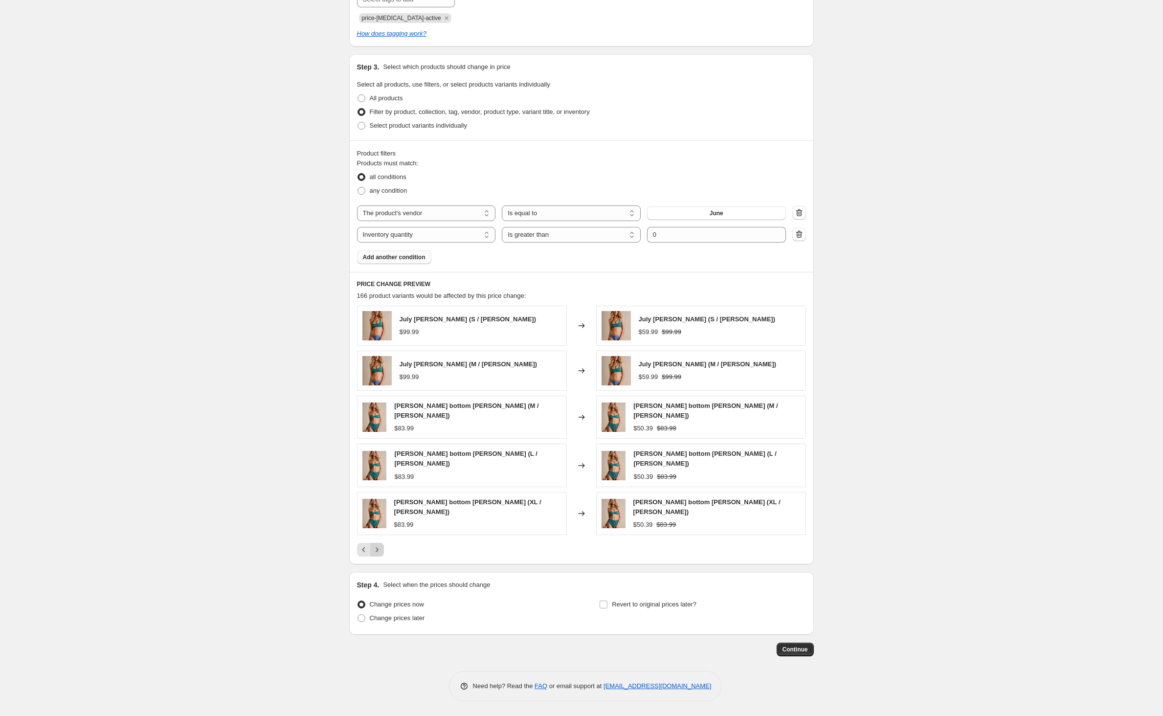
click at [372, 555] on icon "Next" at bounding box center [377, 550] width 10 height 10
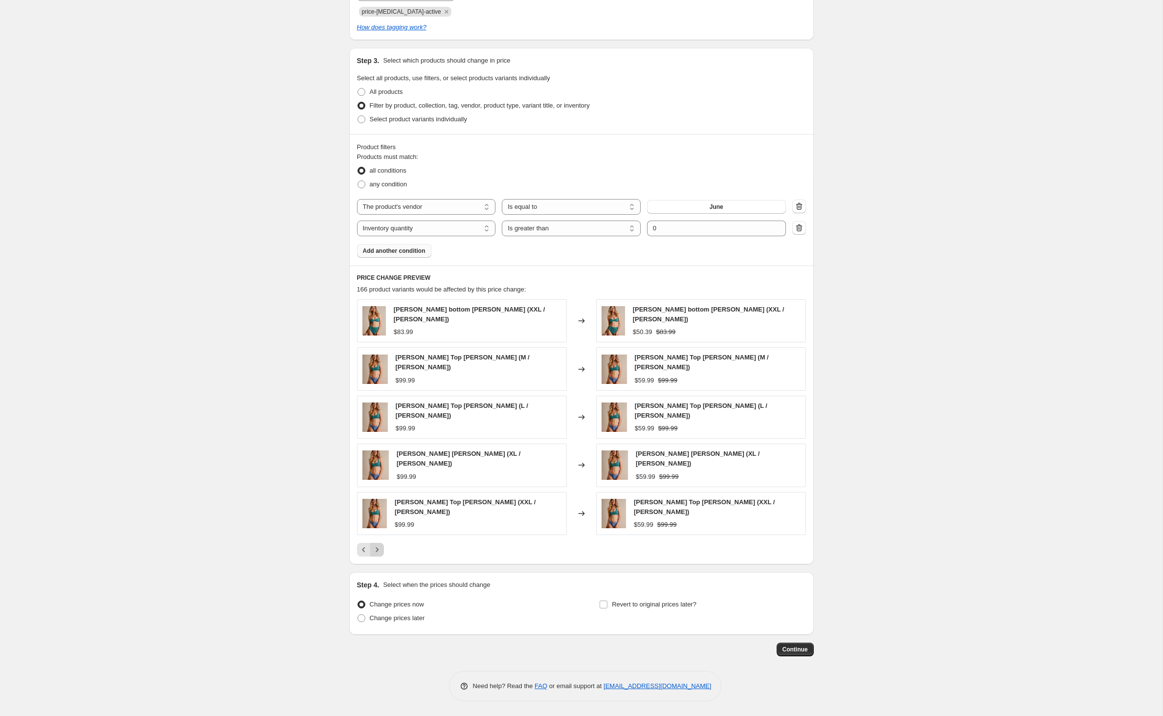
click at [372, 555] on icon "Next" at bounding box center [377, 550] width 10 height 10
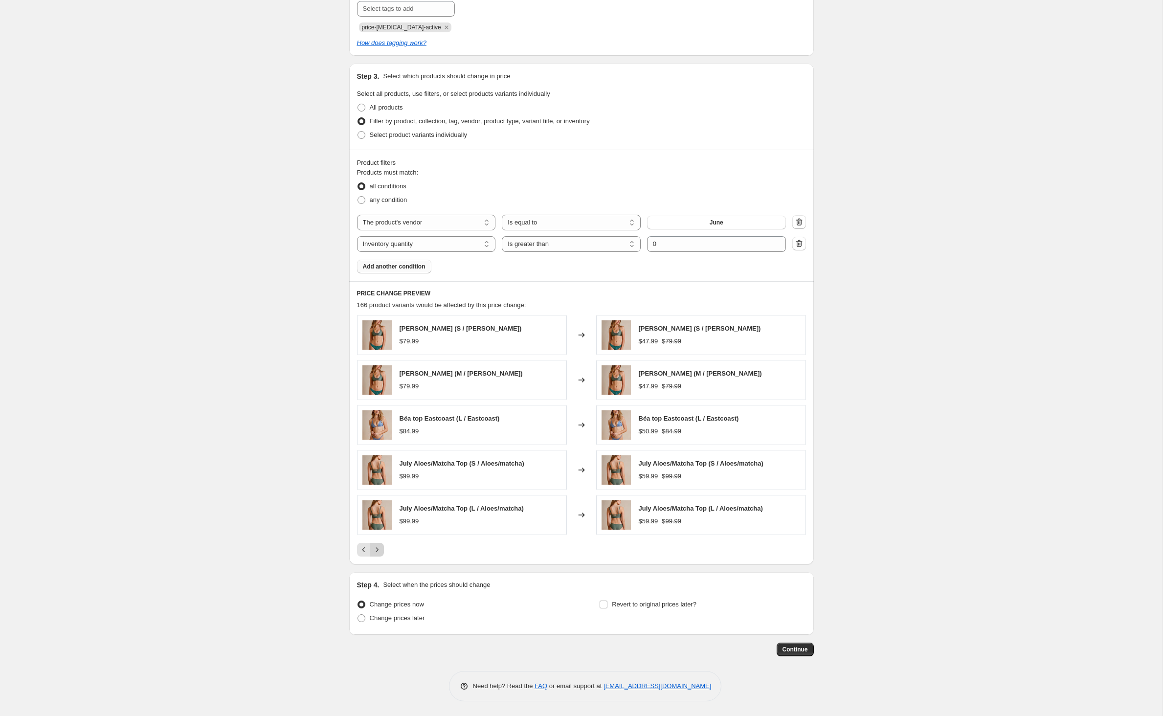
click at [372, 555] on icon "Next" at bounding box center [377, 550] width 10 height 10
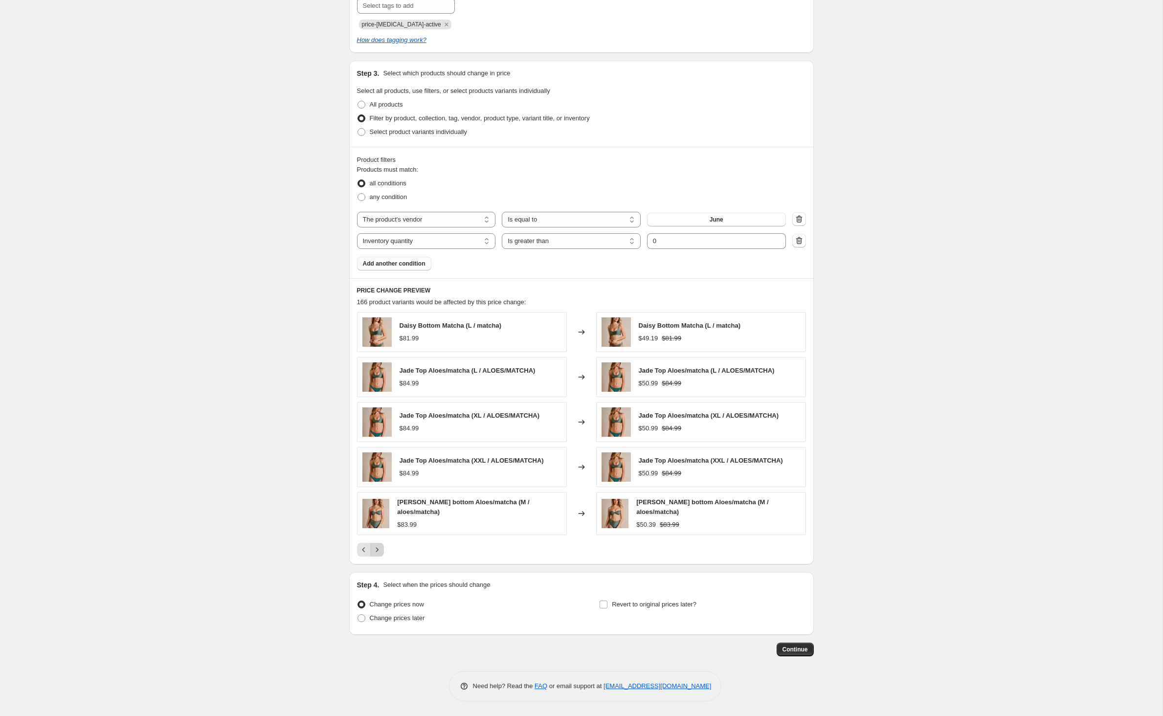
click at [357, 535] on div "Yvonne bottom Aloes/matcha (M / aloes/matcha) $83.99" at bounding box center [462, 513] width 210 height 43
click at [808, 653] on span "Continue" at bounding box center [794, 650] width 25 height 8
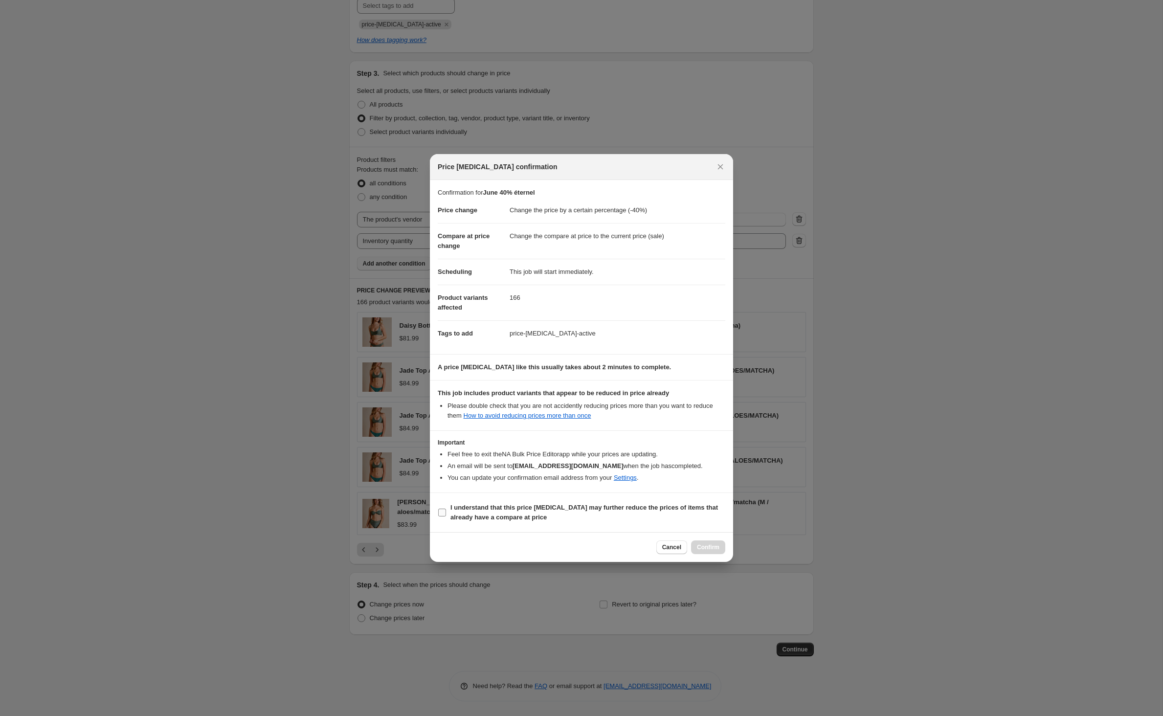
click at [438, 516] on input "I understand that this price change job may further reduce the prices of items …" at bounding box center [442, 513] width 8 height 8
checkbox input "true"
click at [719, 551] on span "Confirm" at bounding box center [708, 547] width 22 height 8
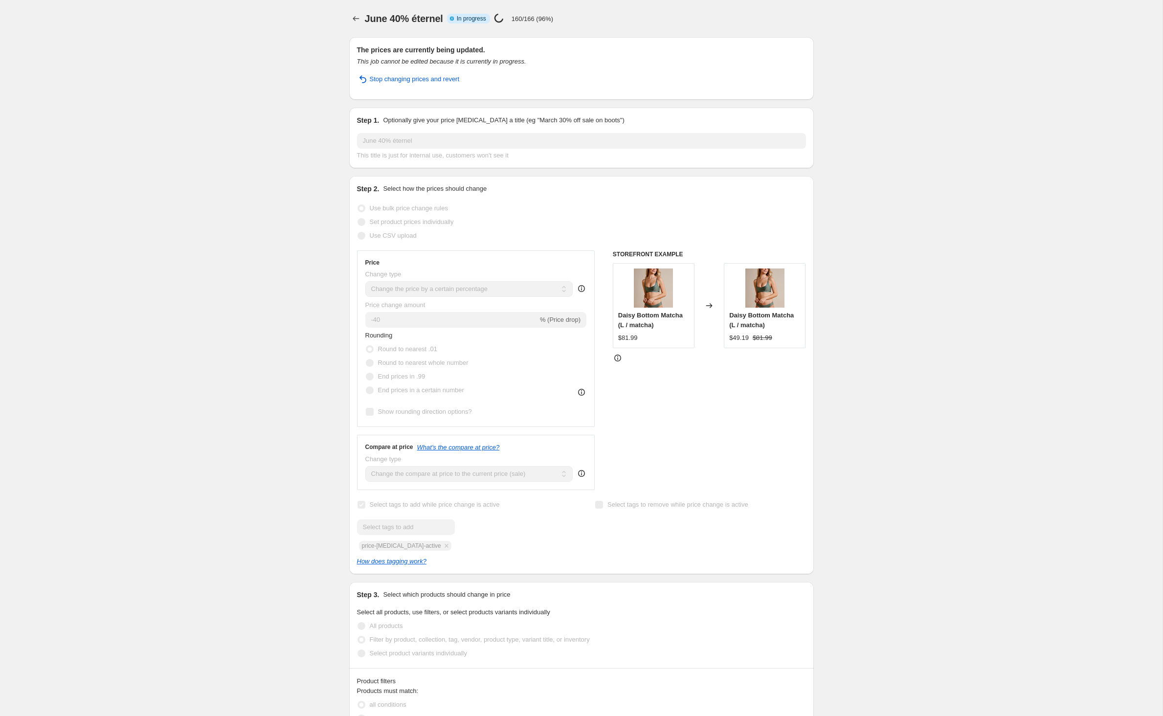
select select "percentage"
select select "vendor"
select select "inventory_quantity"
select select ">"
